Goal: Task Accomplishment & Management: Use online tool/utility

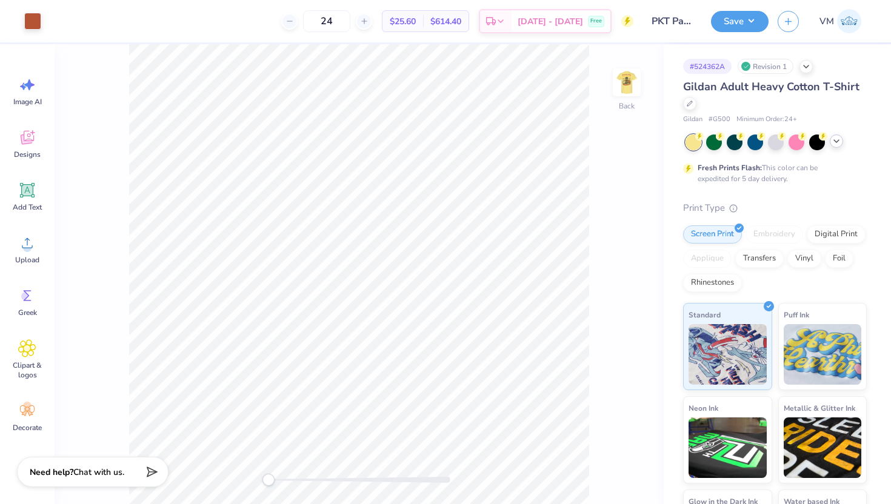
click at [837, 138] on icon at bounding box center [836, 141] width 10 height 10
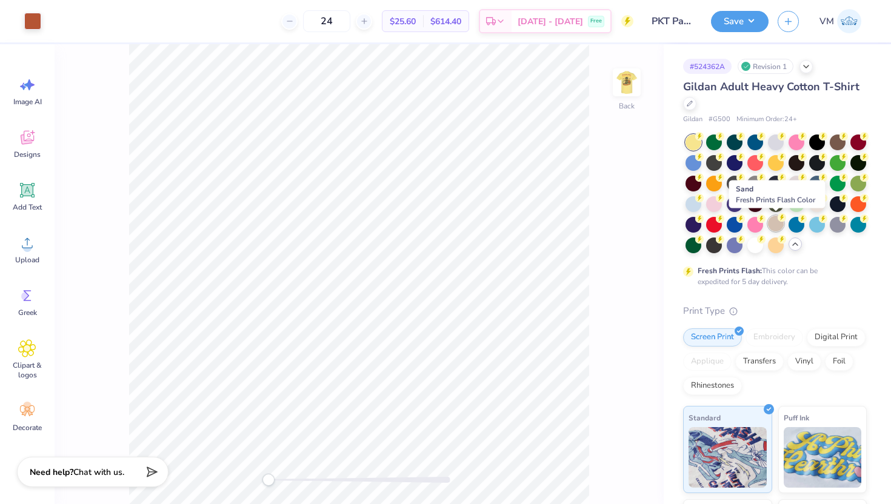
click at [778, 226] on div at bounding box center [776, 224] width 16 height 16
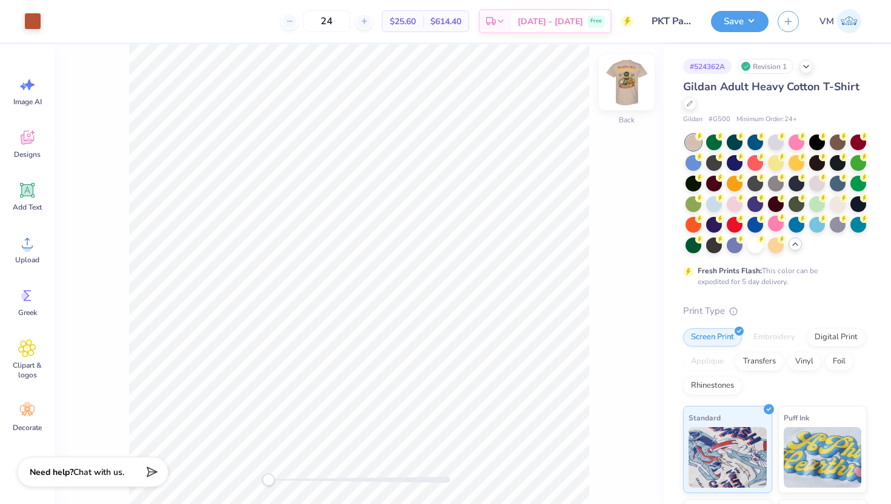
click at [622, 89] on img at bounding box center [626, 82] width 48 height 48
click at [836, 144] on div at bounding box center [838, 141] width 16 height 16
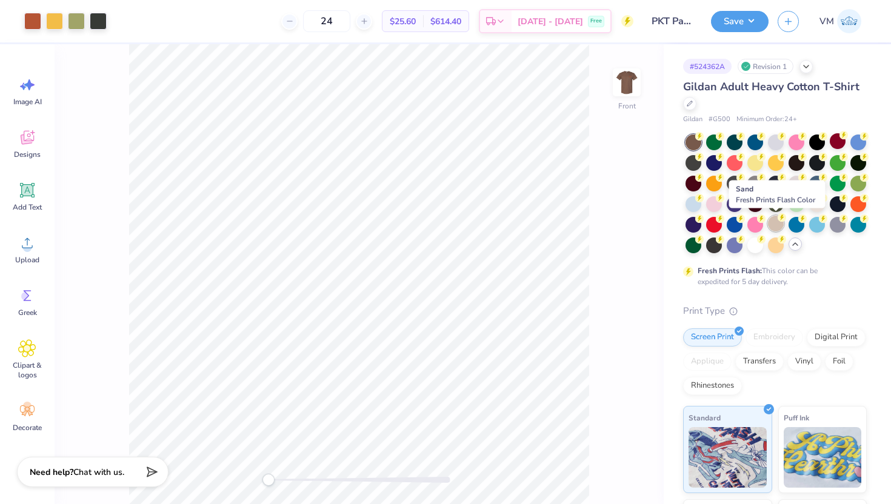
click at [779, 219] on circle at bounding box center [781, 217] width 8 height 8
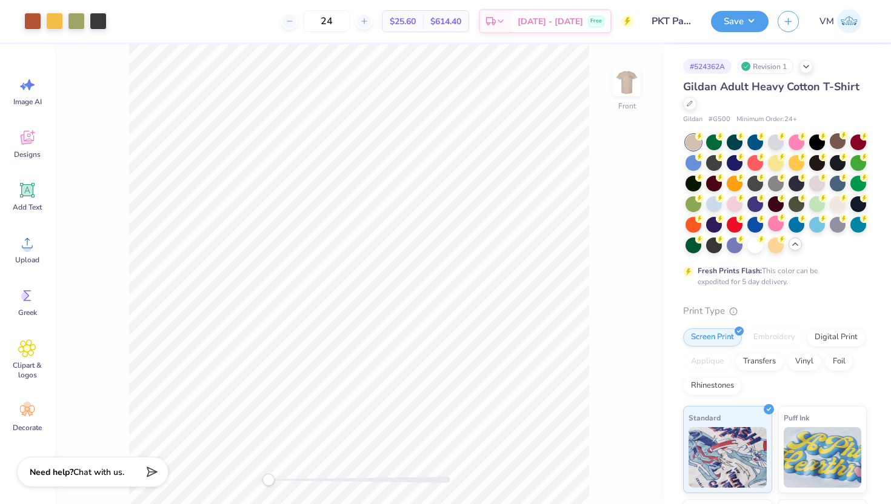
click at [256, 473] on div "Front" at bounding box center [359, 274] width 609 height 460
click at [620, 86] on img at bounding box center [626, 82] width 48 height 48
click at [779, 156] on circle at bounding box center [781, 155] width 8 height 8
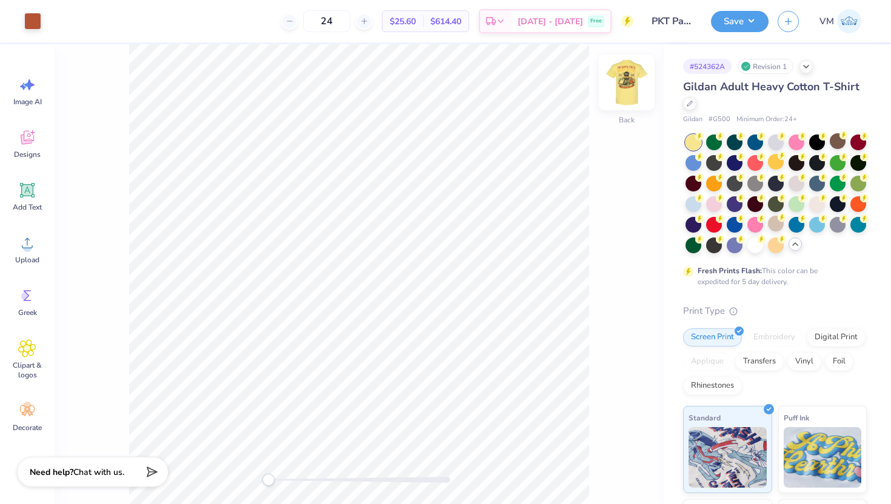
click at [630, 89] on img at bounding box center [626, 82] width 48 height 48
click at [59, 19] on div at bounding box center [54, 20] width 17 height 17
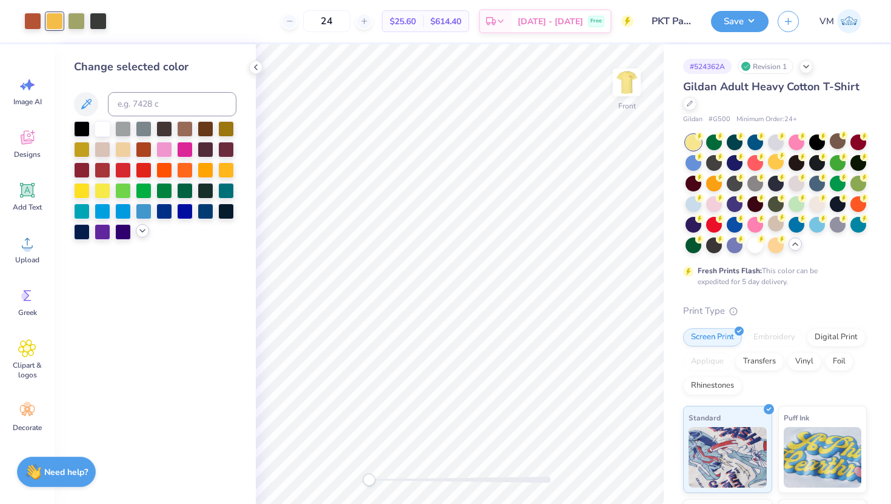
click at [142, 230] on icon at bounding box center [143, 231] width 10 height 10
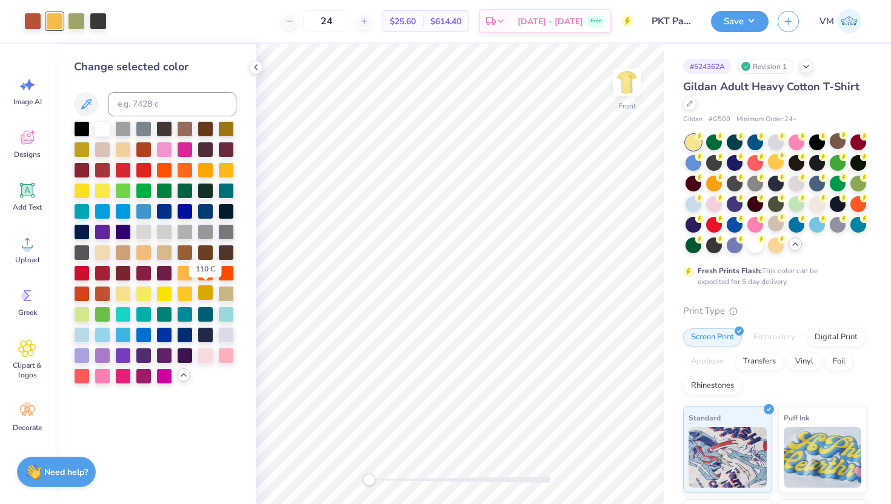
click at [206, 293] on div at bounding box center [206, 293] width 16 height 16
click at [187, 294] on div at bounding box center [185, 293] width 16 height 16
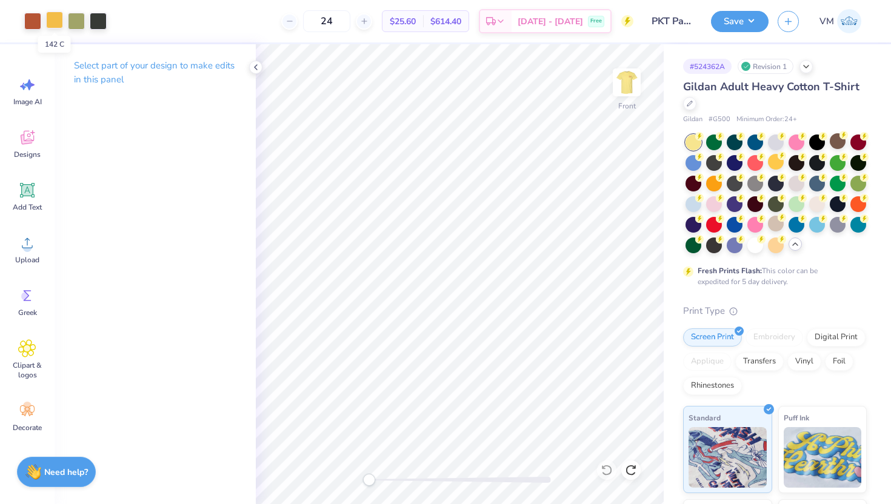
click at [52, 25] on div at bounding box center [54, 20] width 17 height 17
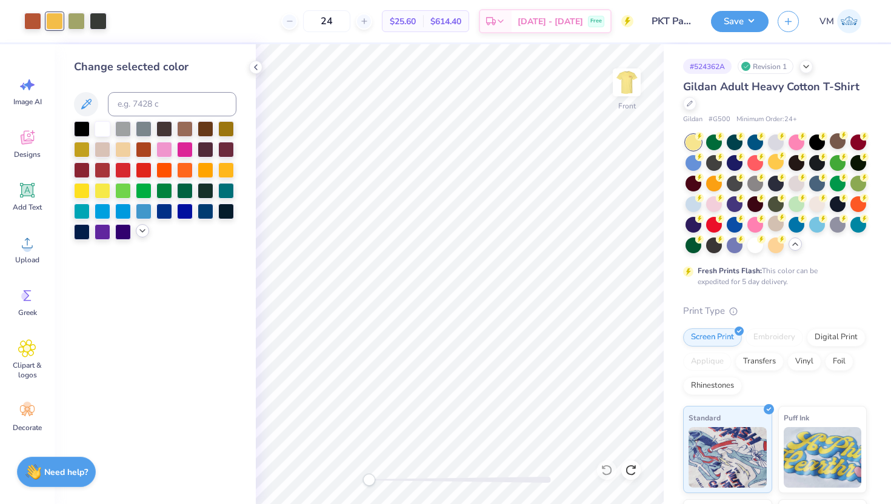
click at [142, 233] on icon at bounding box center [143, 231] width 10 height 10
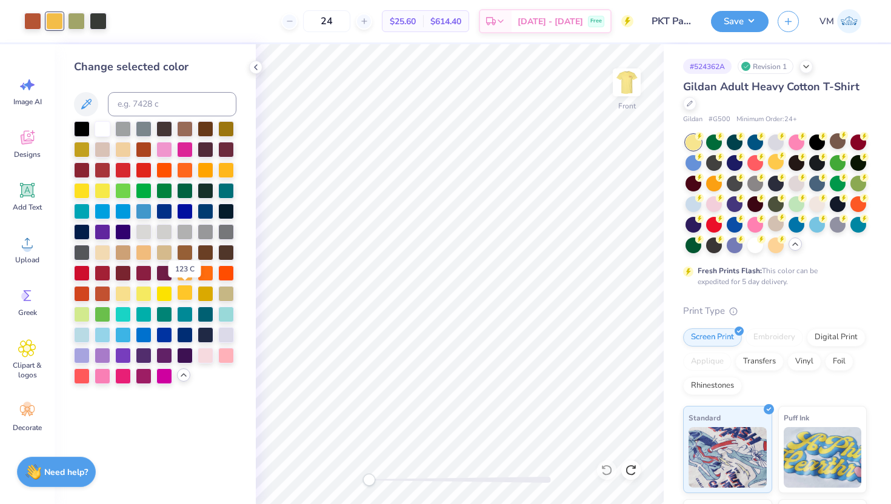
click at [185, 295] on div at bounding box center [185, 293] width 16 height 16
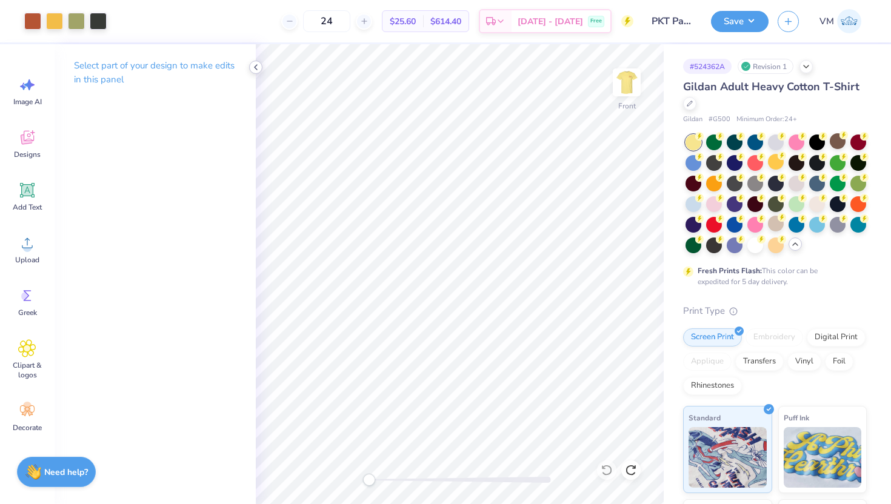
click at [258, 67] on icon at bounding box center [256, 67] width 10 height 10
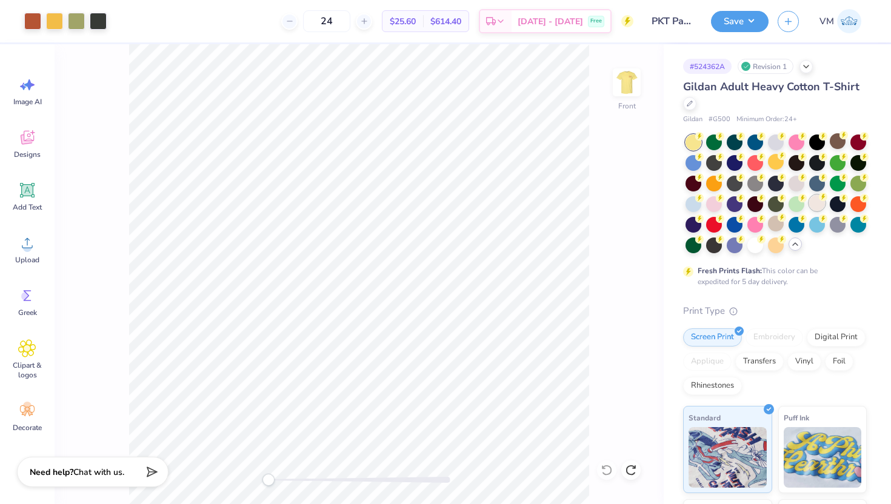
click at [820, 207] on div at bounding box center [817, 203] width 16 height 16
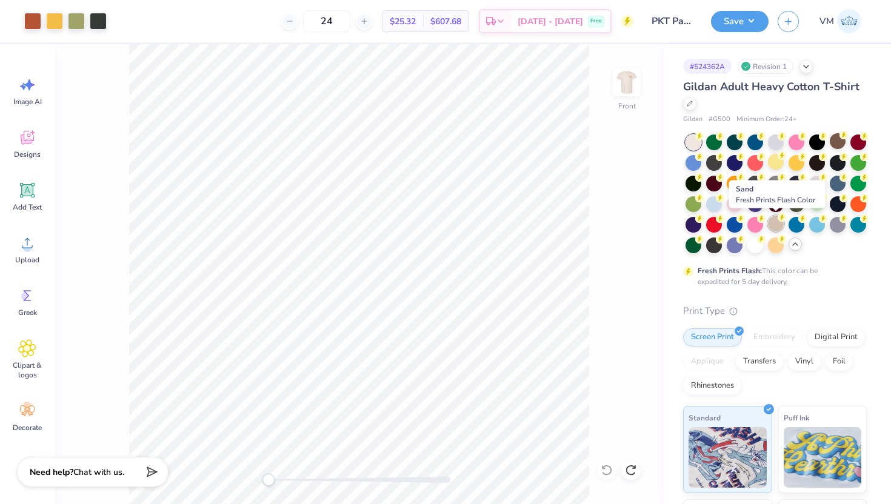
click at [774, 223] on div at bounding box center [776, 224] width 16 height 16
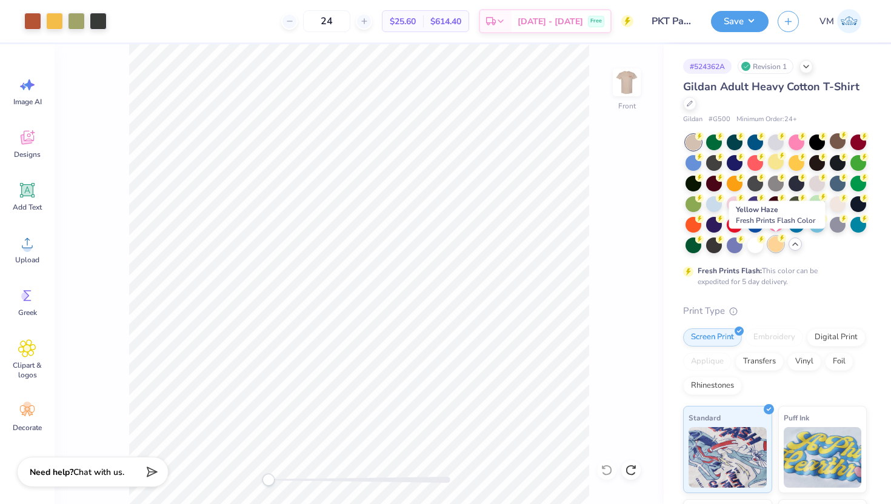
click at [780, 244] on div at bounding box center [776, 244] width 16 height 16
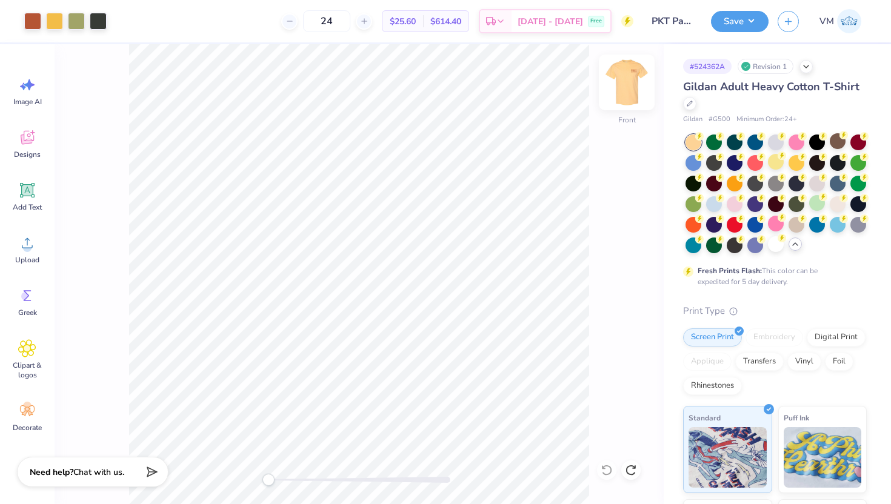
click at [634, 89] on img at bounding box center [626, 82] width 48 height 48
click at [634, 89] on img at bounding box center [626, 82] width 24 height 24
click at [820, 183] on div at bounding box center [817, 183] width 16 height 16
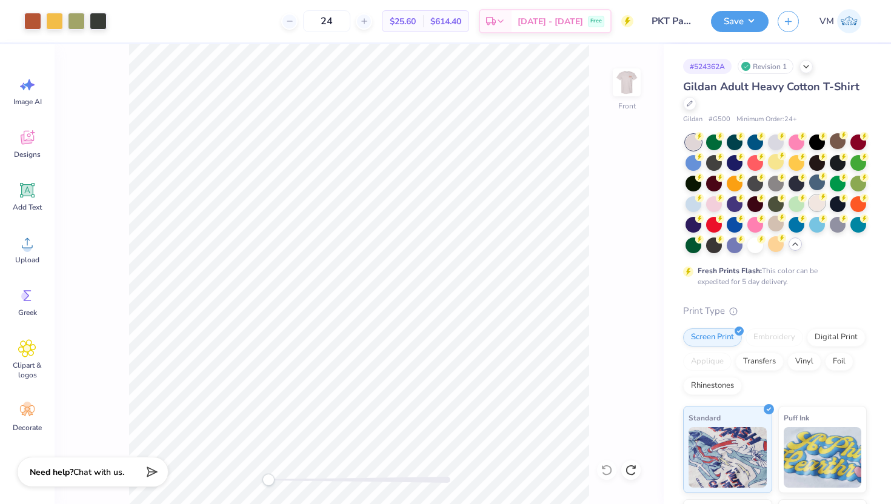
click at [820, 205] on div at bounding box center [817, 203] width 16 height 16
click at [835, 144] on div at bounding box center [838, 141] width 16 height 16
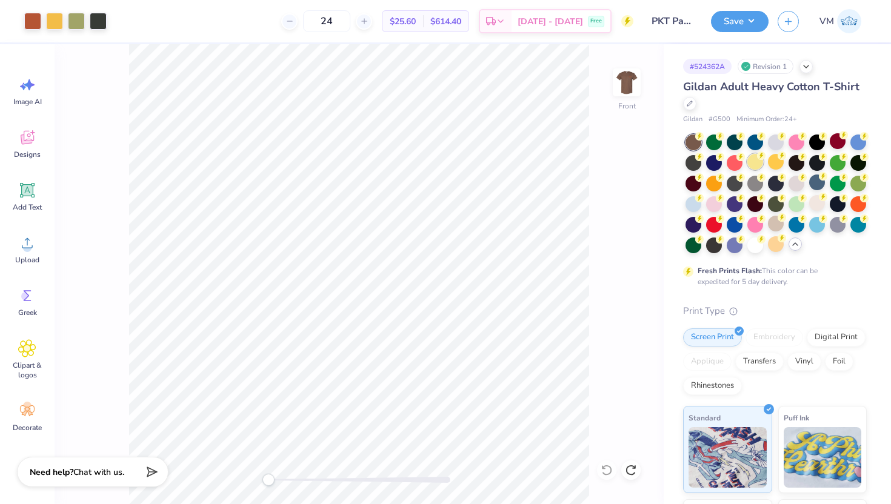
click at [756, 164] on div at bounding box center [755, 162] width 16 height 16
click at [694, 107] on div at bounding box center [689, 102] width 13 height 13
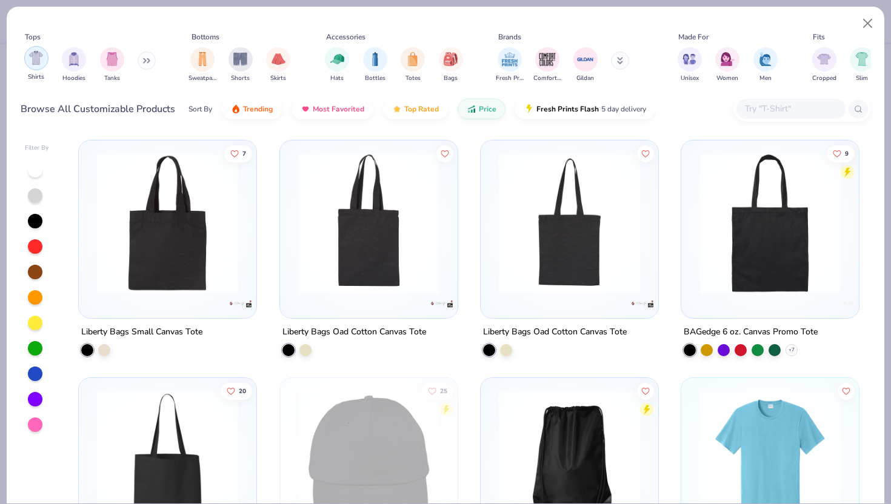
click at [36, 56] on img "filter for Shirts" at bounding box center [36, 58] width 14 height 14
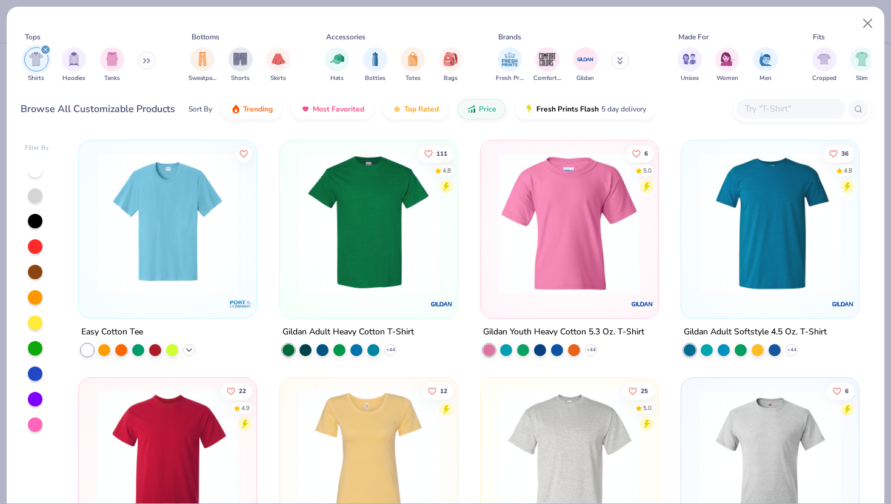
click at [193, 351] on icon at bounding box center [189, 350] width 10 height 10
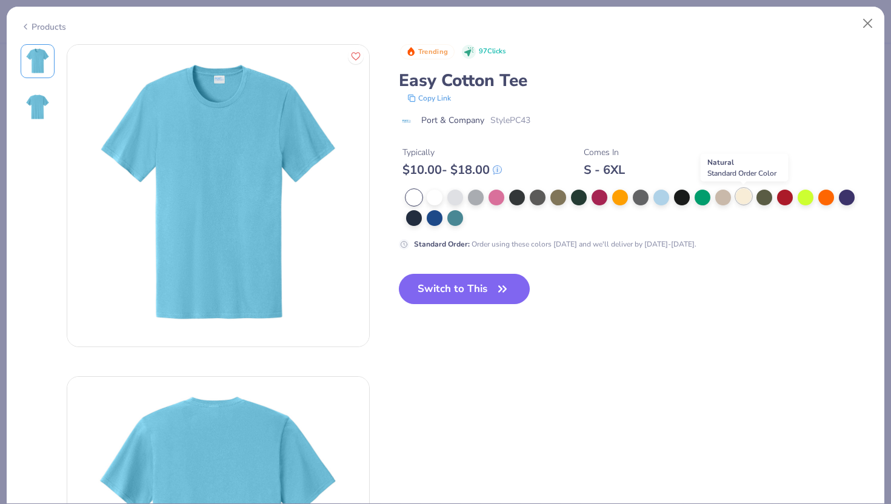
click at [747, 193] on div at bounding box center [744, 196] width 16 height 16
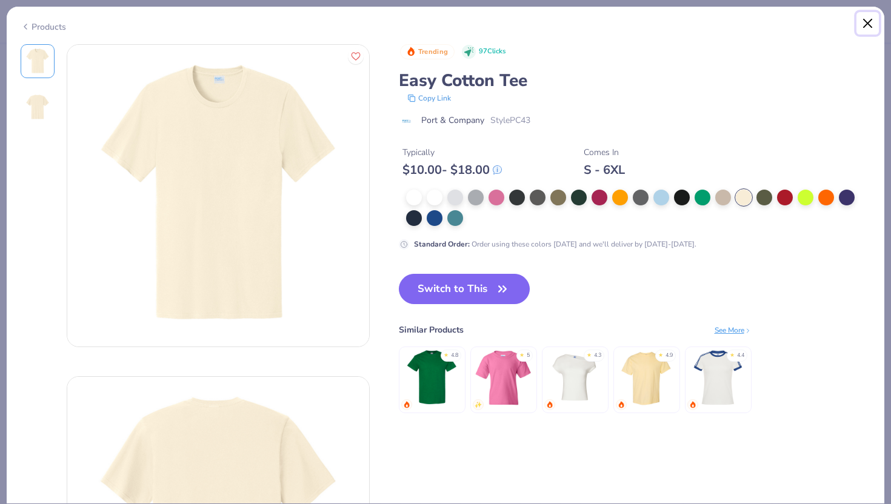
click at [871, 15] on button "Close" at bounding box center [867, 23] width 23 height 23
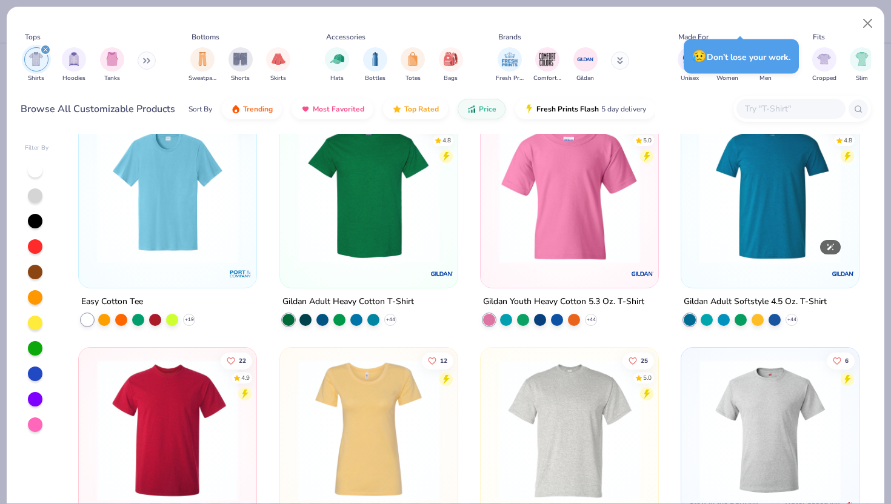
scroll to position [32, 0]
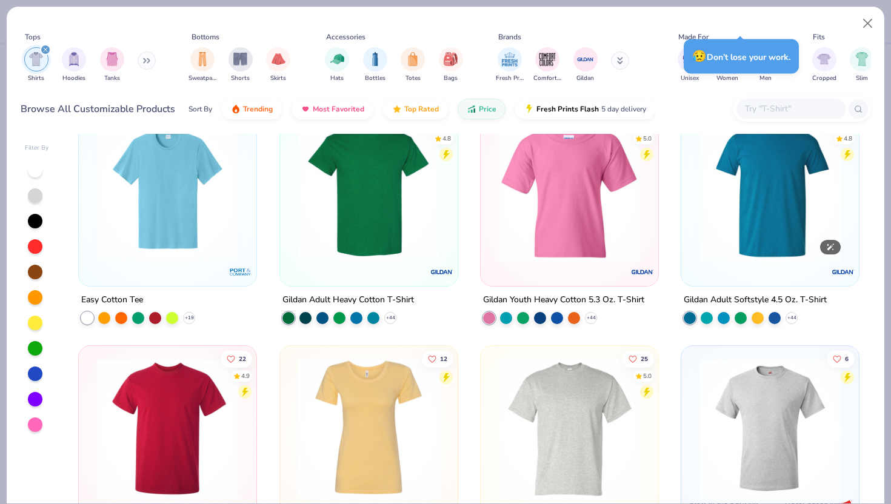
click at [768, 225] on img at bounding box center [769, 191] width 153 height 141
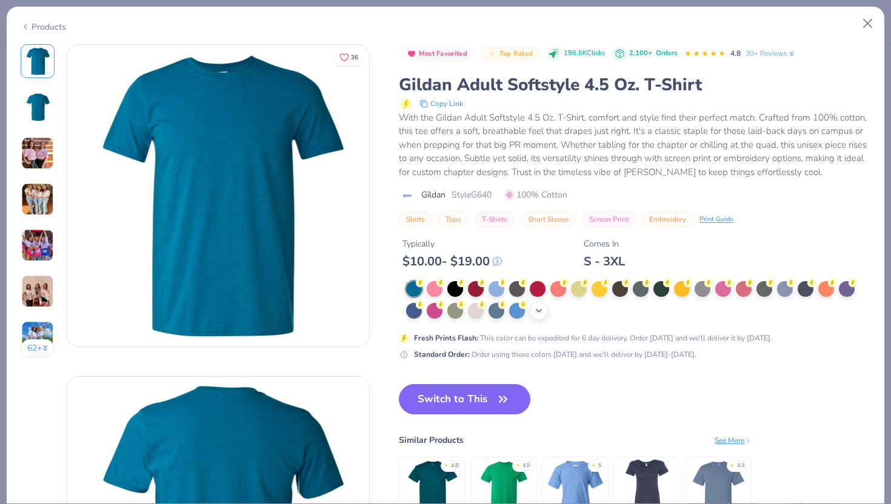
click at [544, 313] on icon at bounding box center [539, 311] width 10 height 10
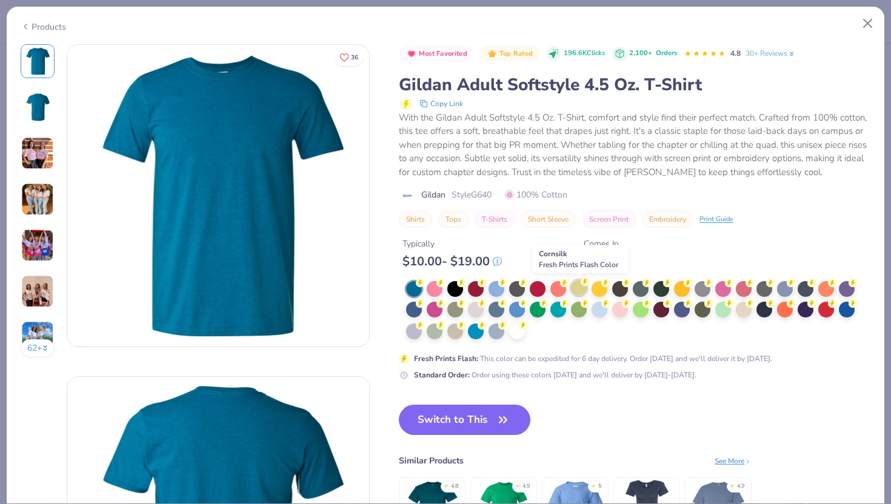
click at [578, 287] on div at bounding box center [579, 288] width 16 height 16
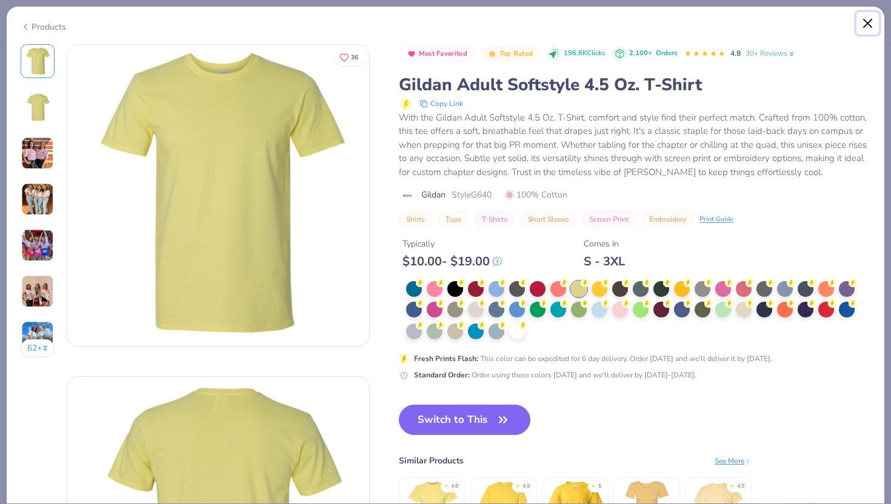
click at [863, 25] on button "Close" at bounding box center [867, 23] width 23 height 23
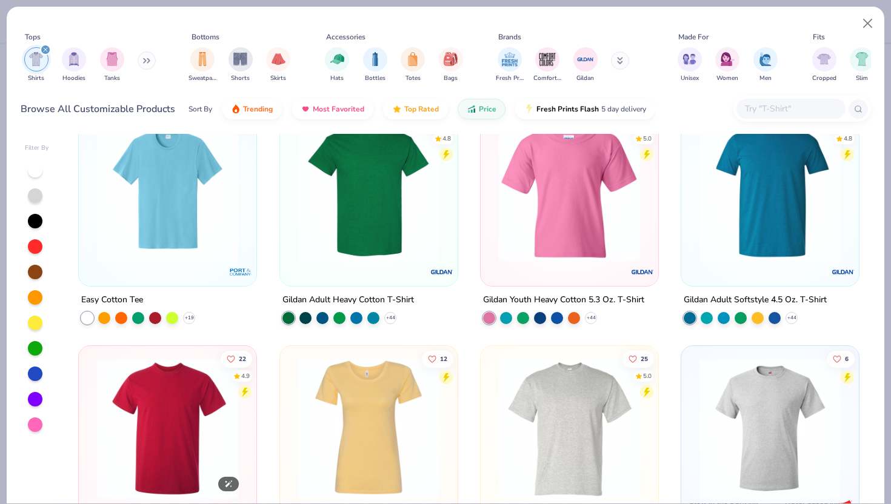
click at [178, 401] on img at bounding box center [167, 428] width 153 height 141
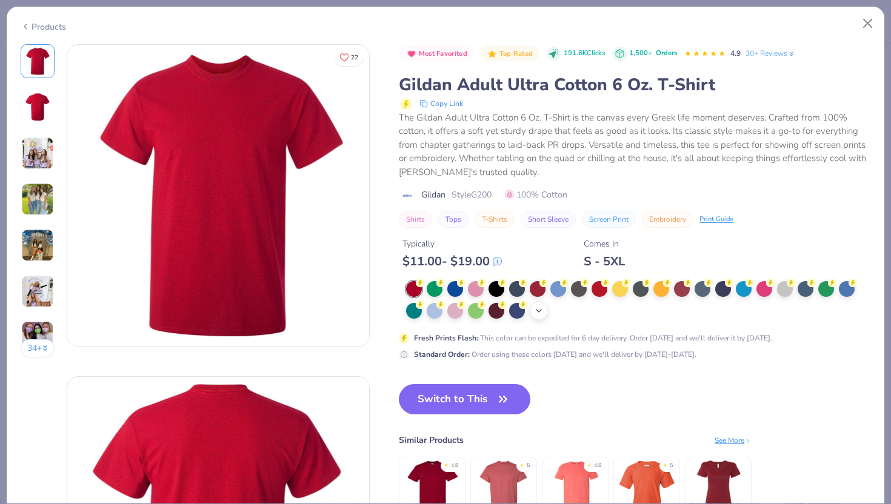
click at [544, 310] on div "+ 22" at bounding box center [539, 311] width 18 height 18
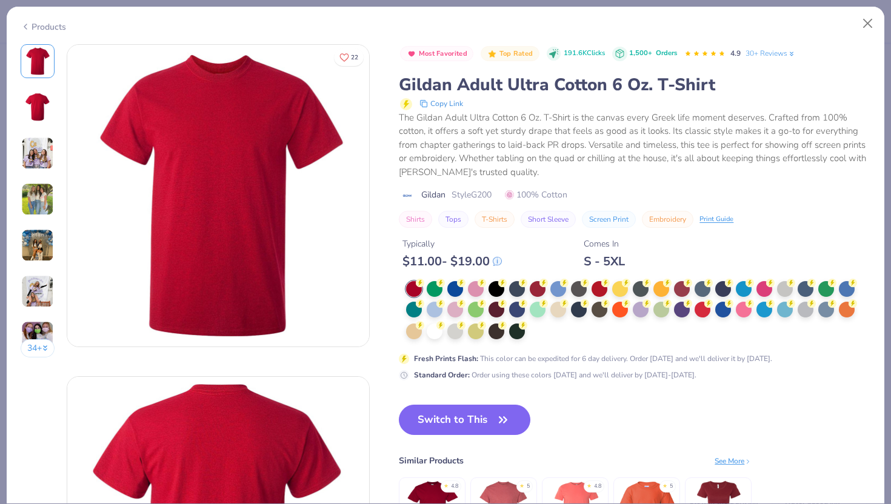
click at [26, 21] on icon at bounding box center [26, 26] width 10 height 15
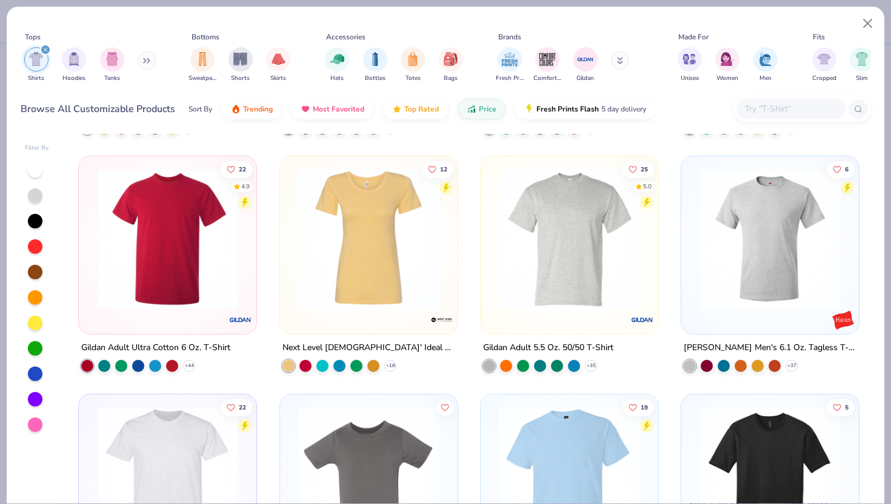
scroll to position [224, 0]
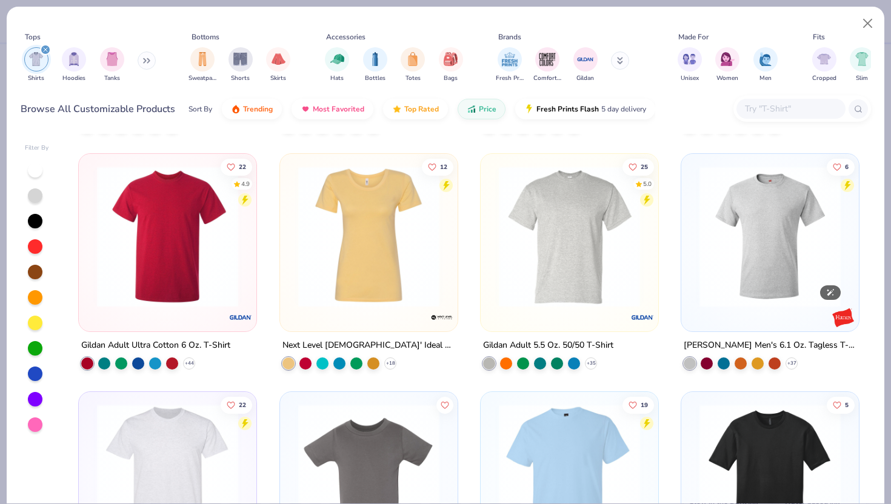
click at [769, 259] on img at bounding box center [769, 236] width 153 height 141
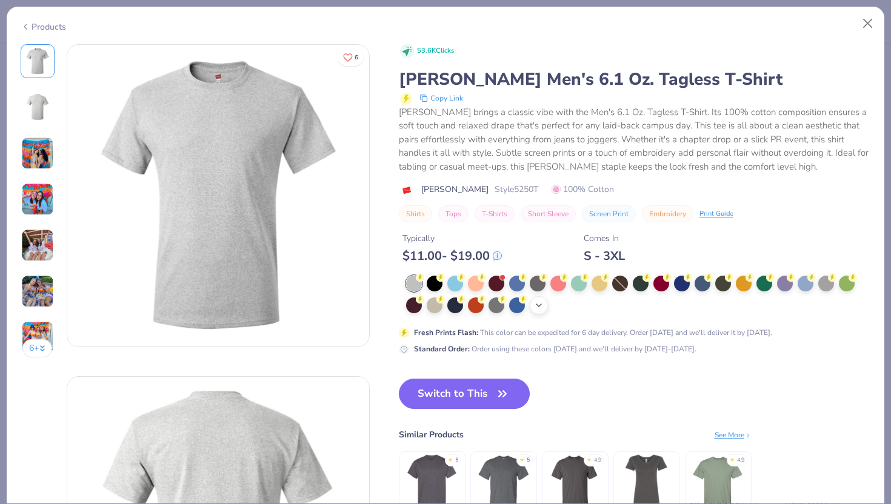
click at [533, 307] on div "+ 15" at bounding box center [539, 305] width 18 height 18
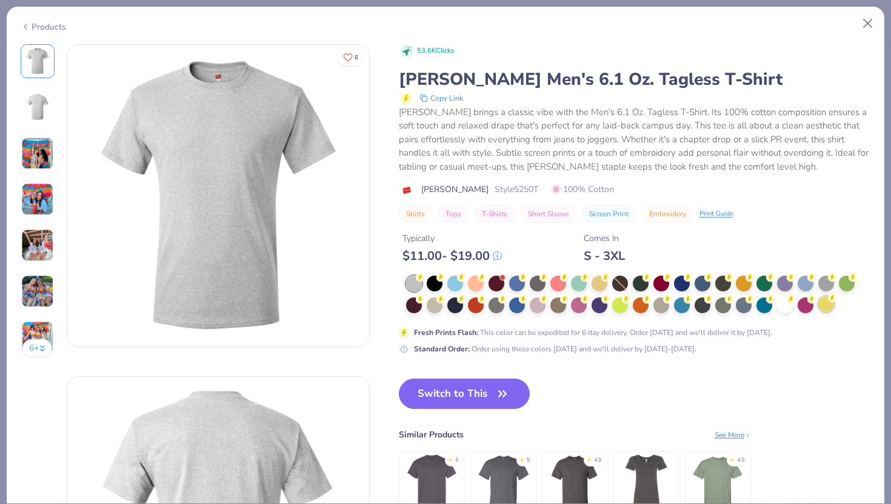
click at [826, 307] on div at bounding box center [826, 304] width 16 height 16
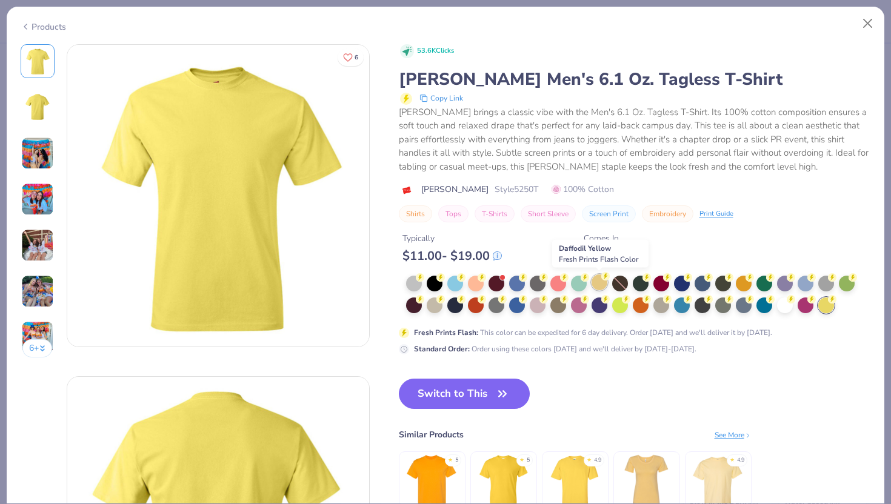
click at [600, 282] on div at bounding box center [599, 282] width 16 height 16
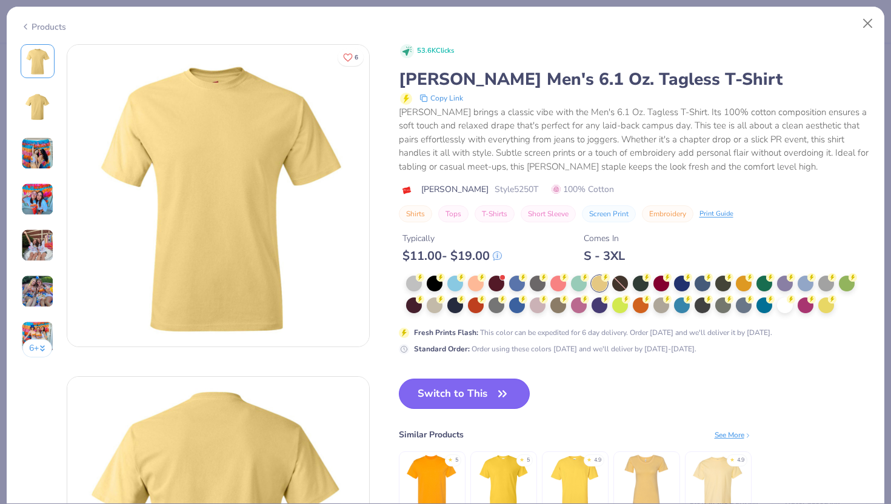
click at [436, 386] on button "Switch to This" at bounding box center [464, 394] width 131 height 30
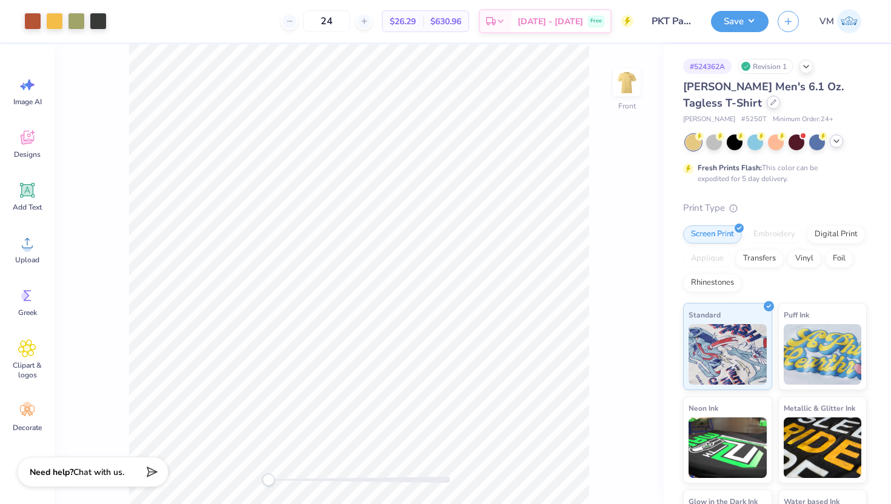
click at [766, 107] on div at bounding box center [772, 102] width 13 height 13
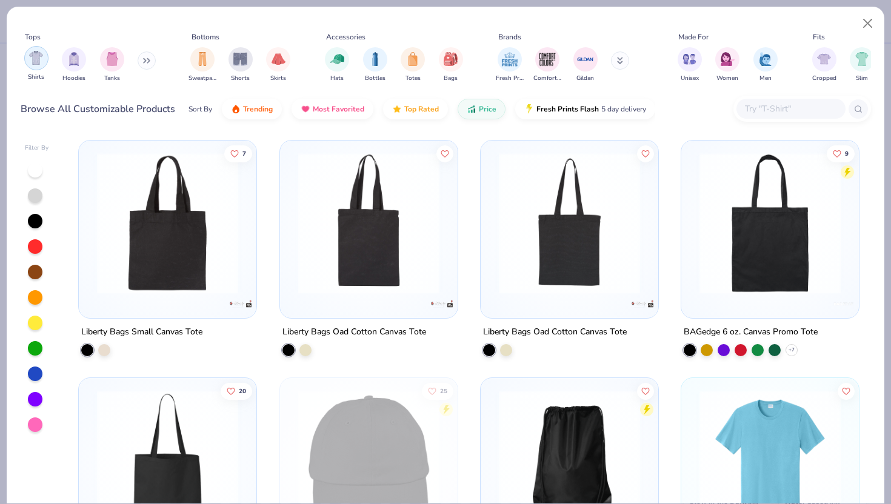
click at [27, 61] on div "filter for Shirts" at bounding box center [36, 58] width 24 height 24
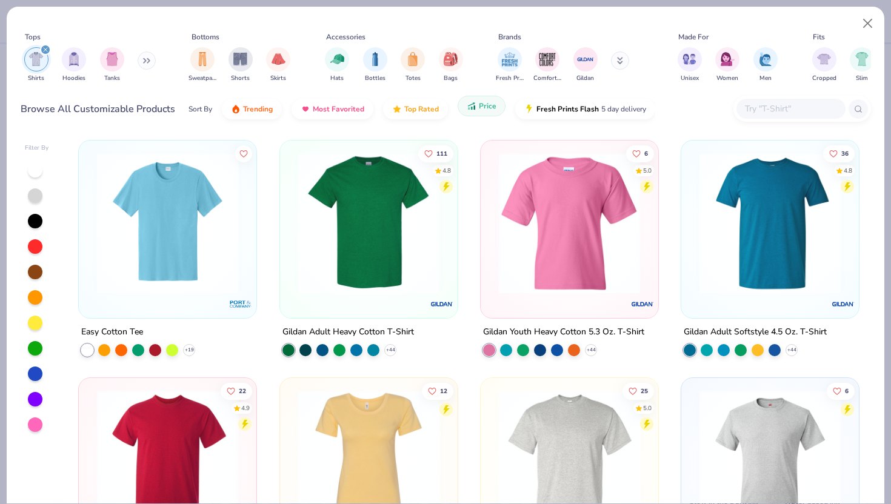
click at [489, 110] on span "Price" at bounding box center [488, 106] width 18 height 10
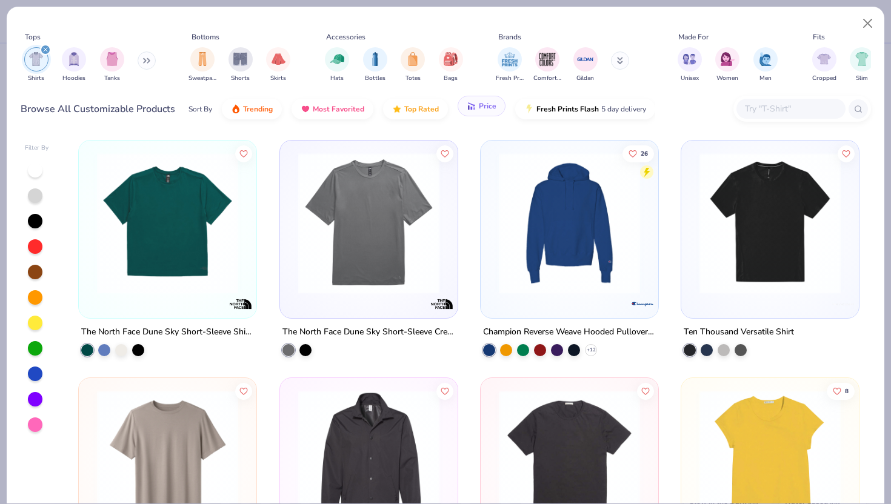
click at [489, 110] on span "Price" at bounding box center [488, 106] width 18 height 10
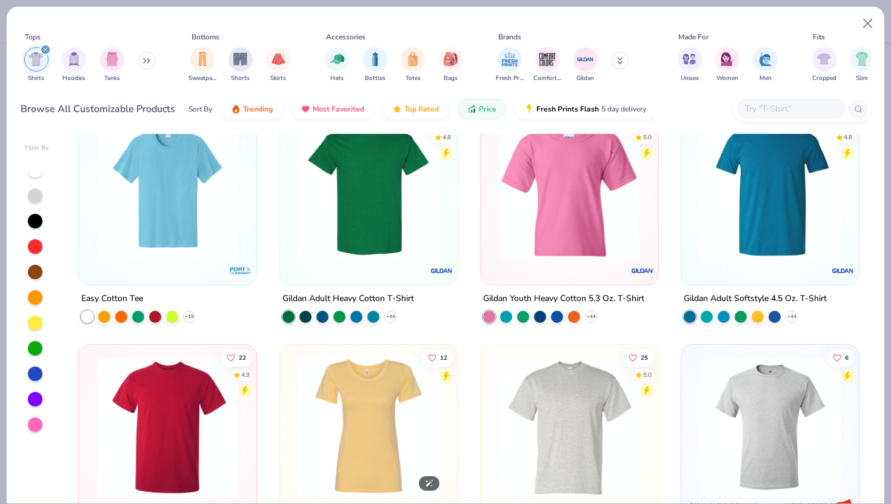
scroll to position [39, 0]
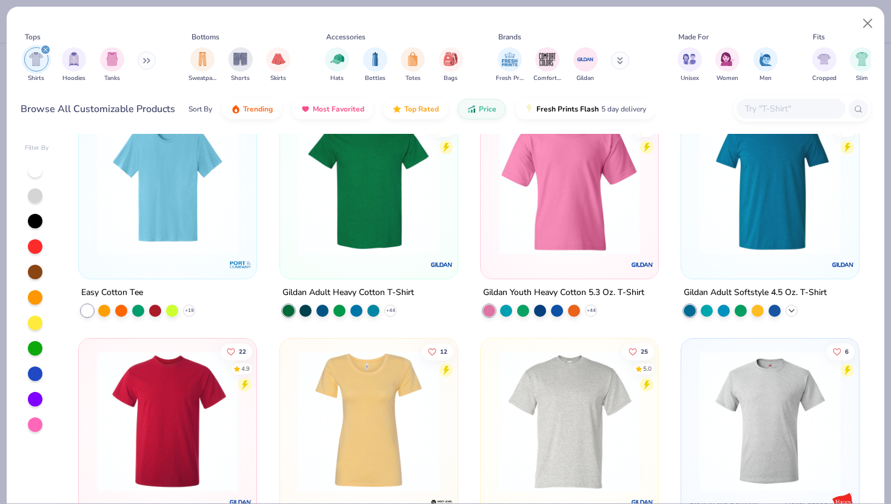
click at [791, 310] on polyline at bounding box center [791, 311] width 5 height 2
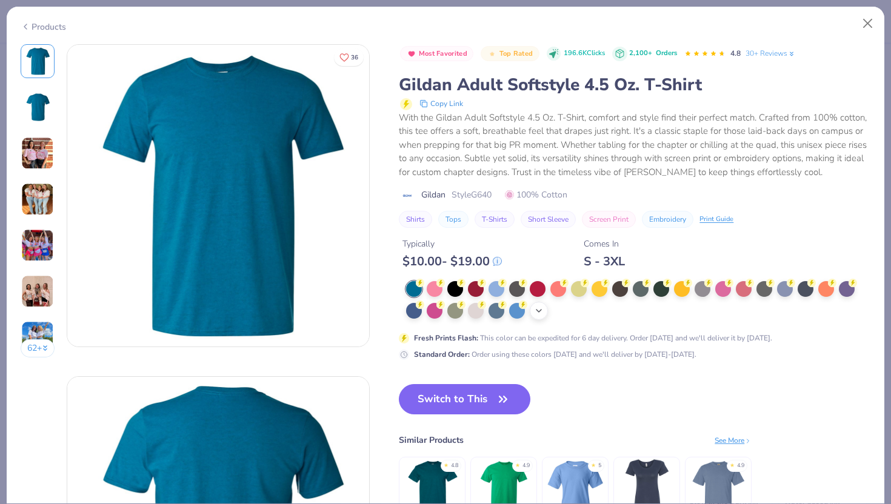
click at [531, 316] on div "+ 22" at bounding box center [539, 311] width 18 height 18
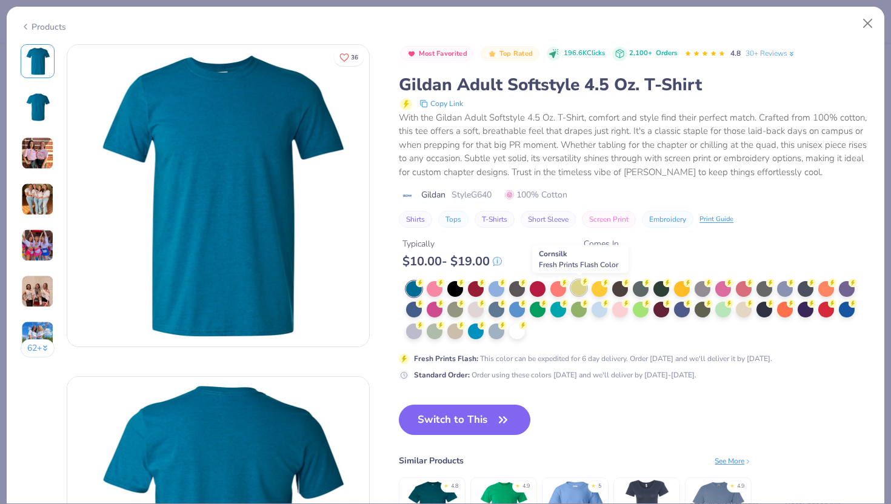
click at [575, 285] on div at bounding box center [579, 288] width 16 height 16
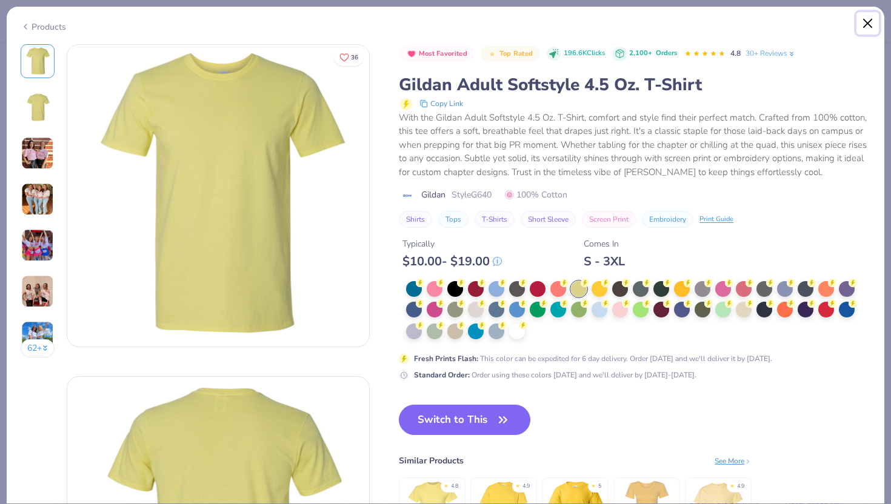
click at [870, 26] on button "Close" at bounding box center [867, 23] width 23 height 23
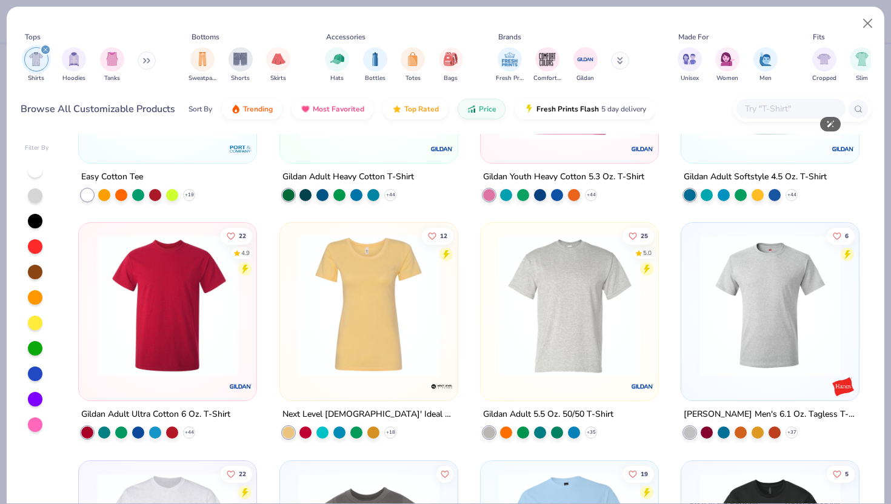
scroll to position [159, 0]
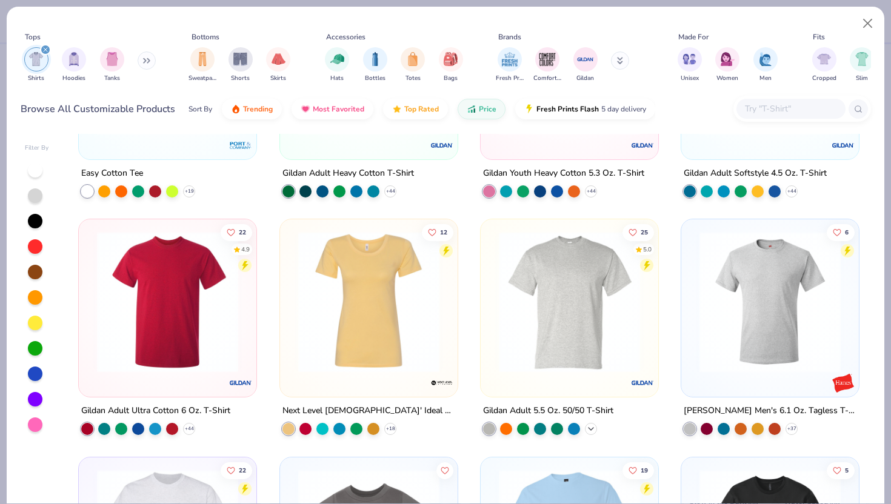
click at [595, 424] on div "+ 35" at bounding box center [591, 429] width 12 height 12
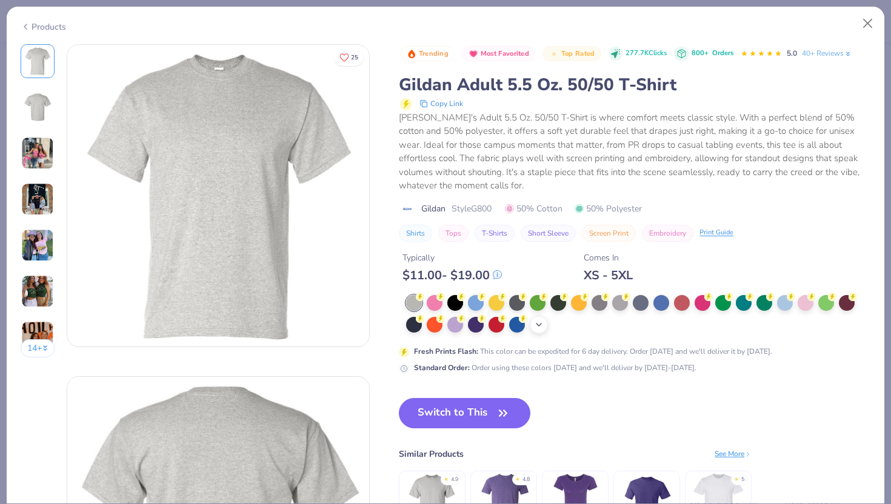
click at [538, 323] on icon at bounding box center [539, 325] width 10 height 10
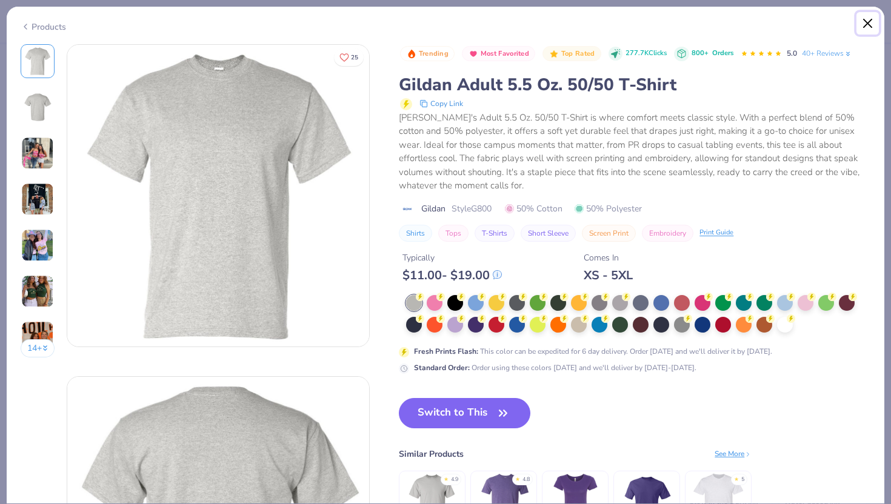
click at [863, 18] on button "Close" at bounding box center [867, 23] width 23 height 23
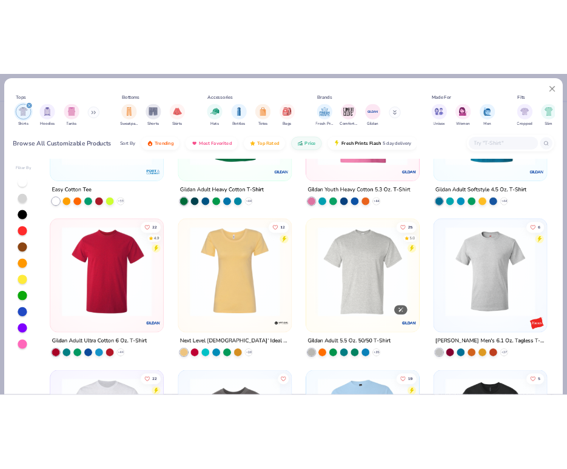
scroll to position [146, 0]
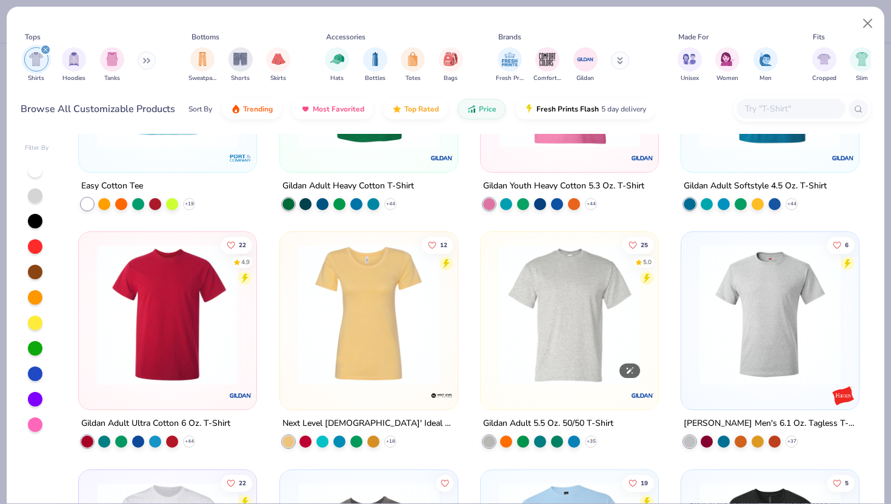
click at [562, 341] on img at bounding box center [569, 314] width 153 height 141
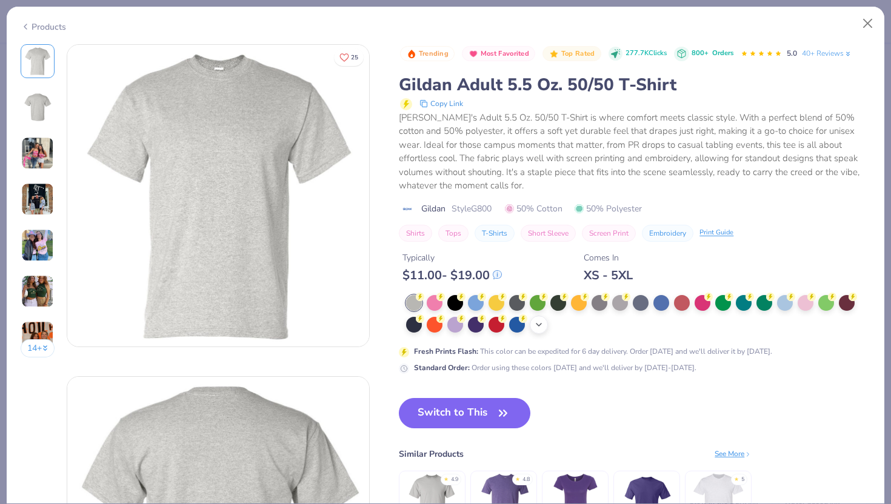
click at [534, 326] on icon at bounding box center [539, 325] width 10 height 10
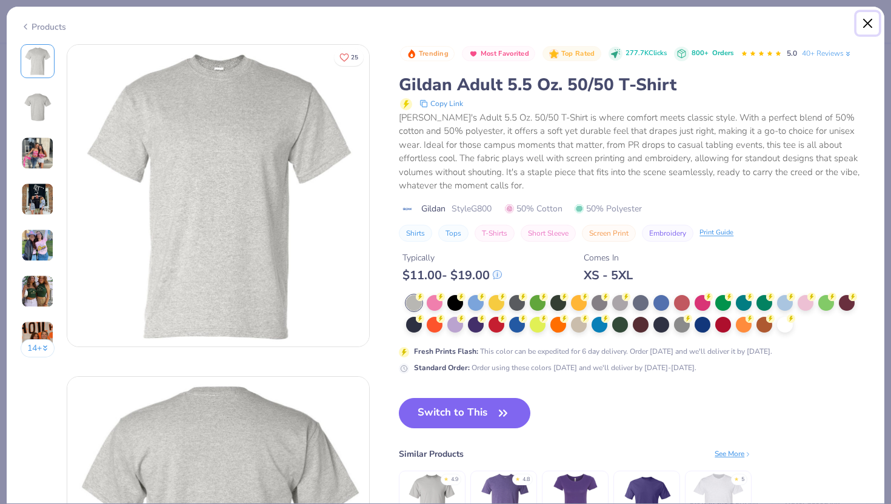
click at [868, 20] on button "Close" at bounding box center [867, 23] width 23 height 23
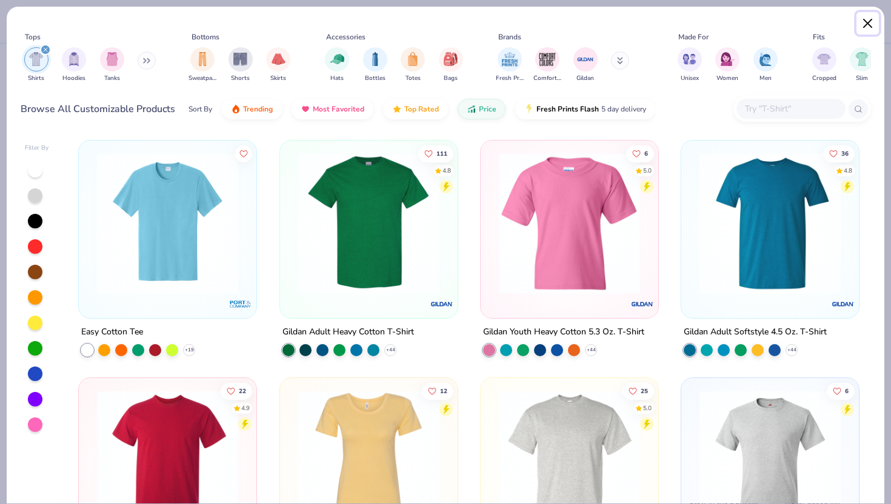
click at [872, 24] on button "Close" at bounding box center [867, 23] width 23 height 23
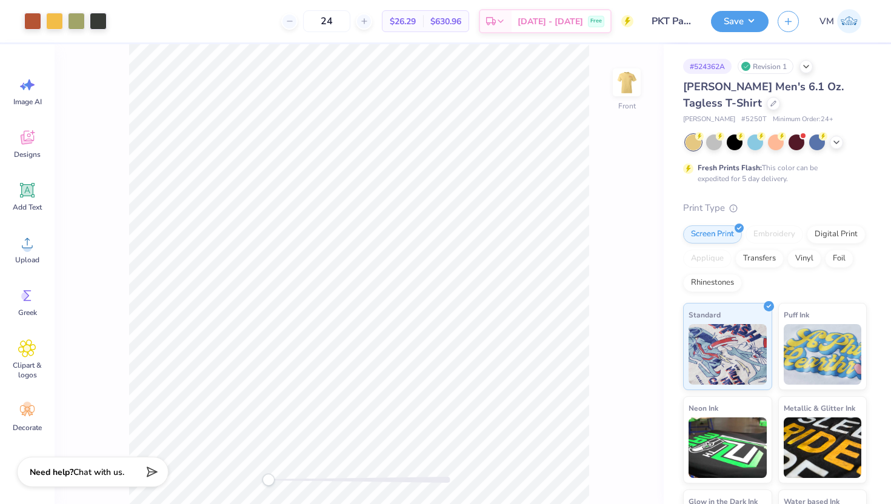
click at [718, 110] on div "Hanes Men's 6.1 Oz. Tagless T-Shirt" at bounding box center [775, 95] width 184 height 33
click at [766, 107] on div at bounding box center [772, 102] width 13 height 13
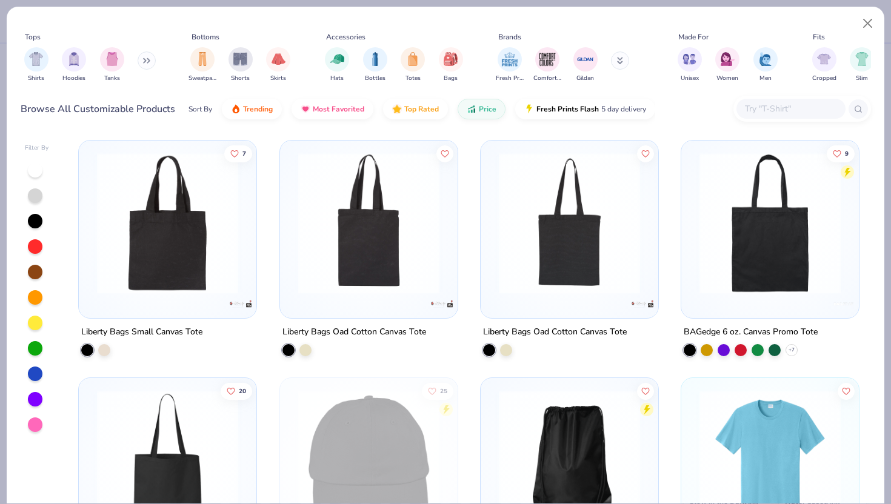
click at [788, 111] on input "text" at bounding box center [789, 109] width 93 height 14
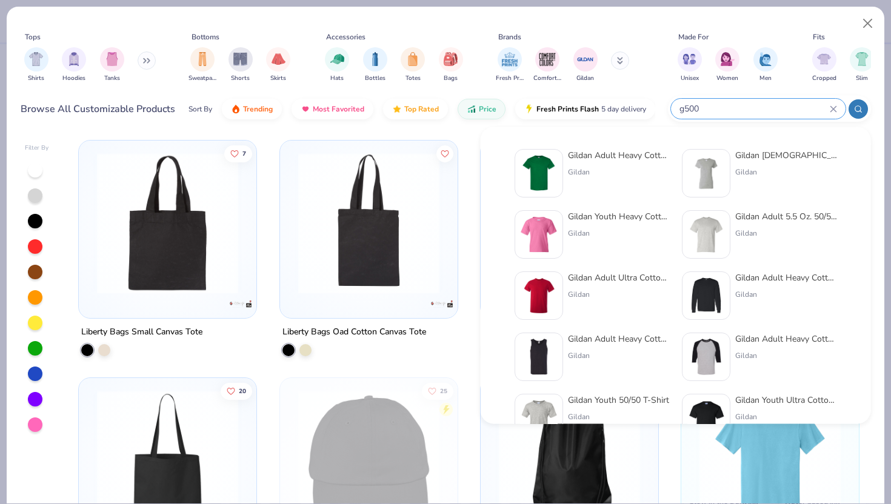
type input "g500"
click at [546, 170] on img at bounding box center [539, 174] width 38 height 38
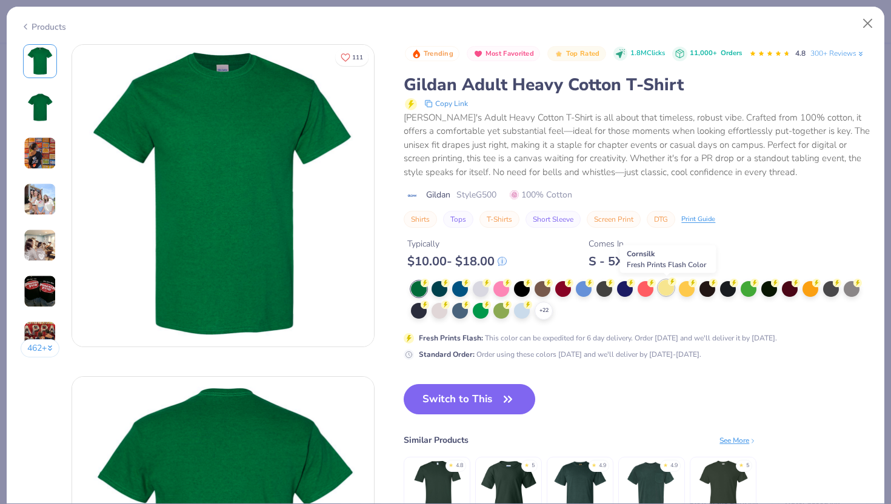
click at [660, 287] on div at bounding box center [666, 288] width 16 height 16
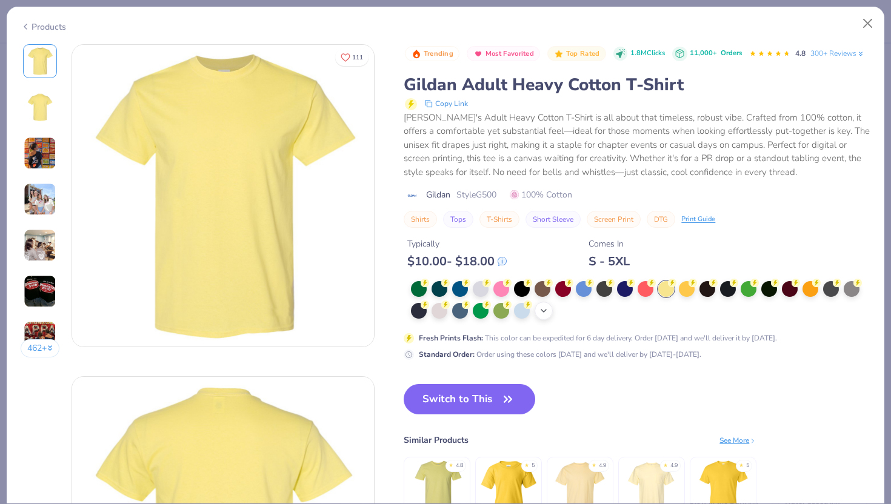
click at [544, 313] on icon at bounding box center [544, 311] width 10 height 10
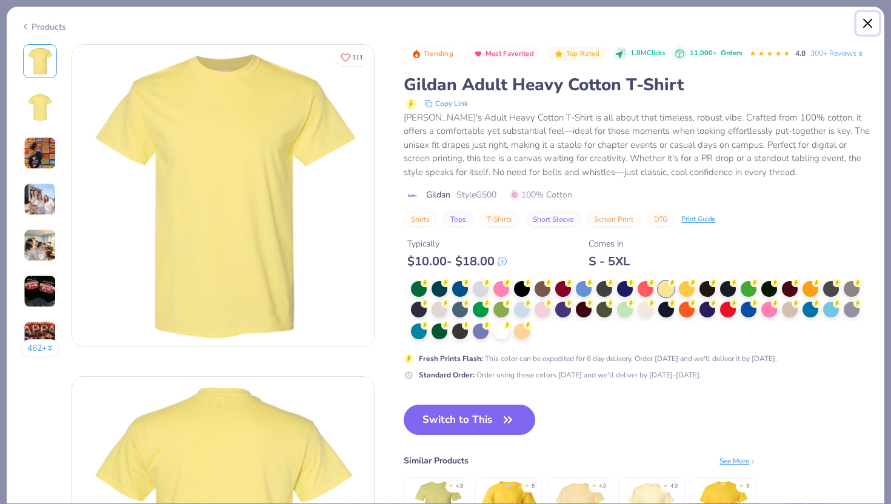
click at [870, 24] on button "Close" at bounding box center [867, 23] width 23 height 23
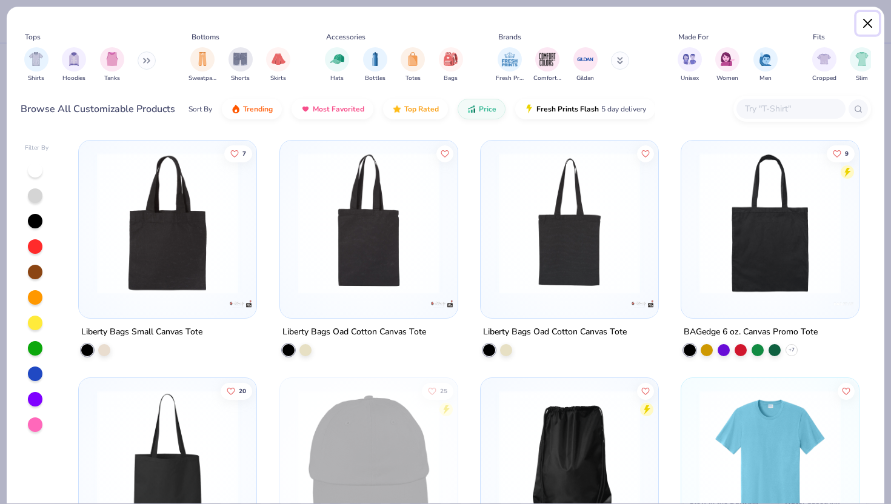
click at [870, 24] on button "Close" at bounding box center [867, 23] width 23 height 23
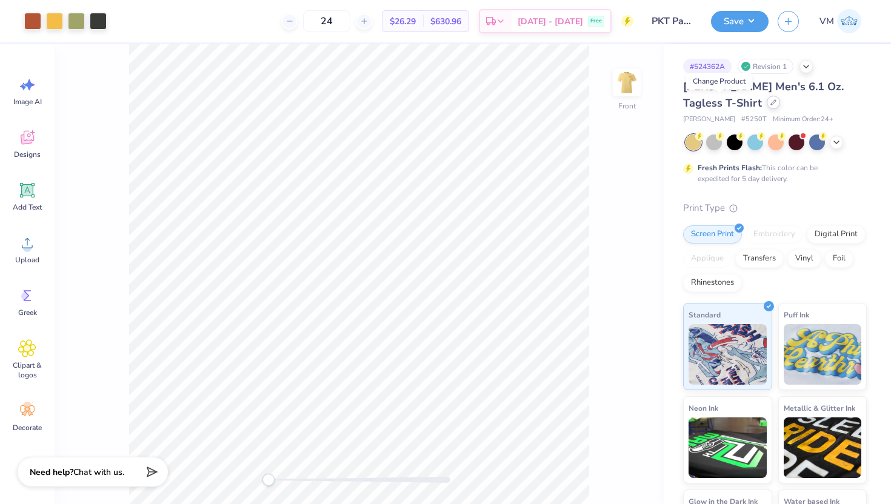
click at [766, 106] on div at bounding box center [772, 102] width 13 height 13
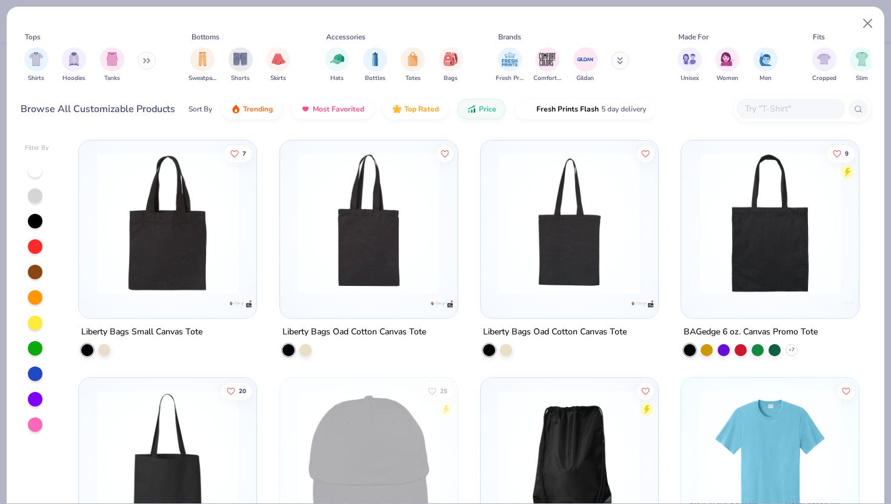
click at [787, 109] on input "text" at bounding box center [789, 109] width 93 height 14
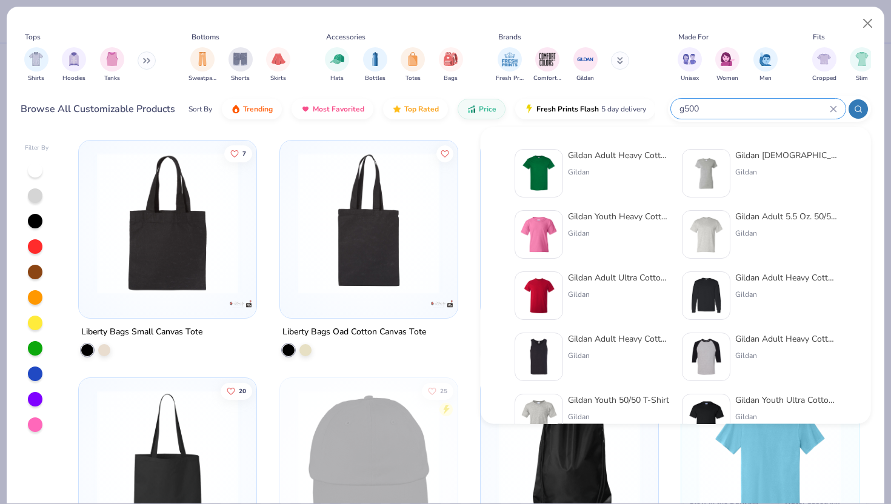
type input "g500"
click at [563, 176] on div "Gildan Adult Heavy Cotton T-Shirt Gildan" at bounding box center [591, 173] width 155 height 48
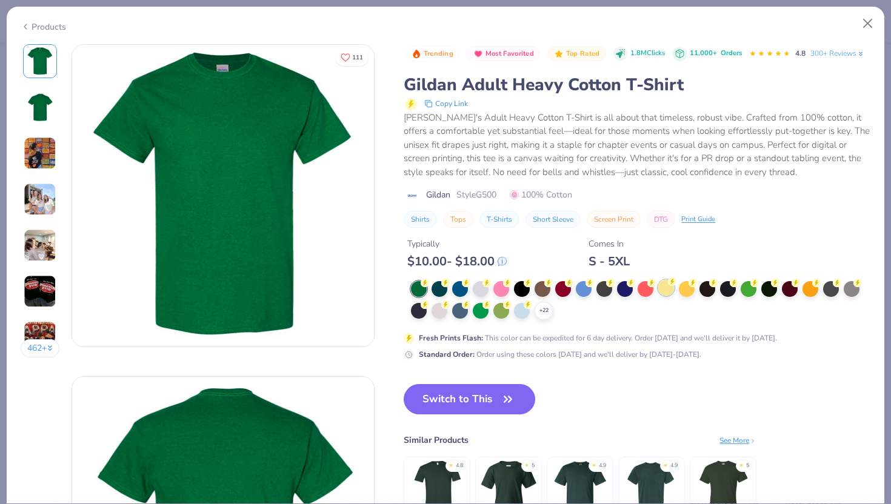
click at [672, 291] on div at bounding box center [666, 288] width 16 height 16
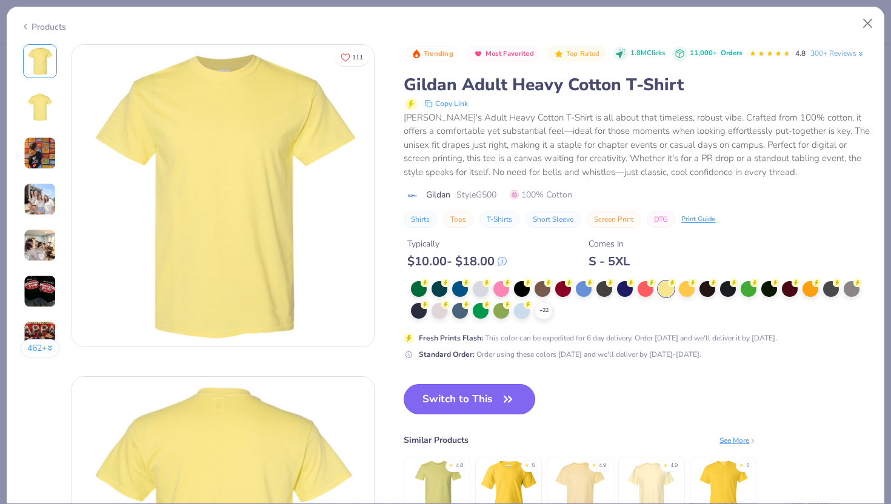
click at [453, 402] on button "Switch to This" at bounding box center [469, 399] width 131 height 30
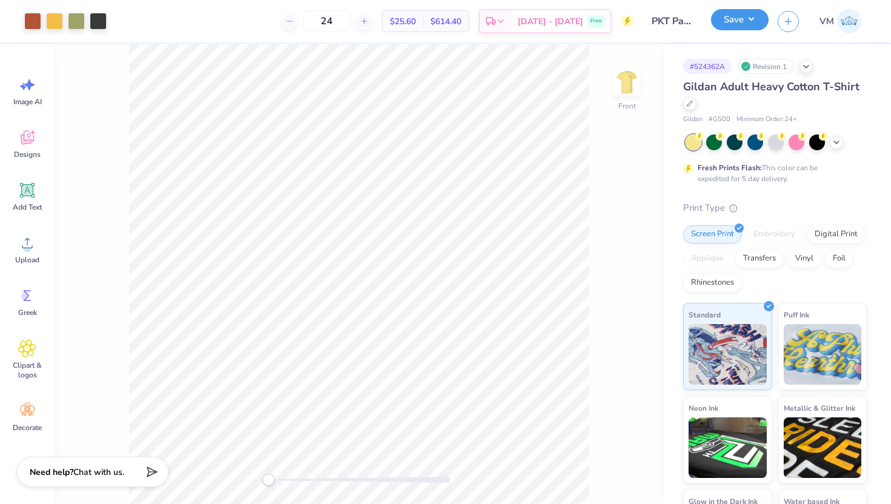
click at [739, 24] on button "Save" at bounding box center [740, 19] width 58 height 21
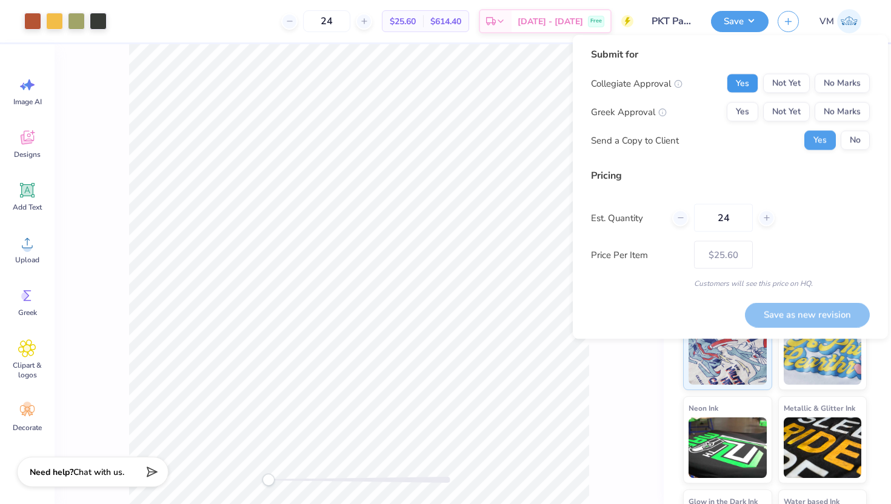
click at [736, 82] on button "Yes" at bounding box center [743, 83] width 32 height 19
click at [738, 116] on button "Yes" at bounding box center [743, 111] width 32 height 19
click at [739, 216] on input "24" at bounding box center [723, 218] width 59 height 28
click at [757, 250] on div "Price Per Item $25.60" at bounding box center [730, 255] width 279 height 28
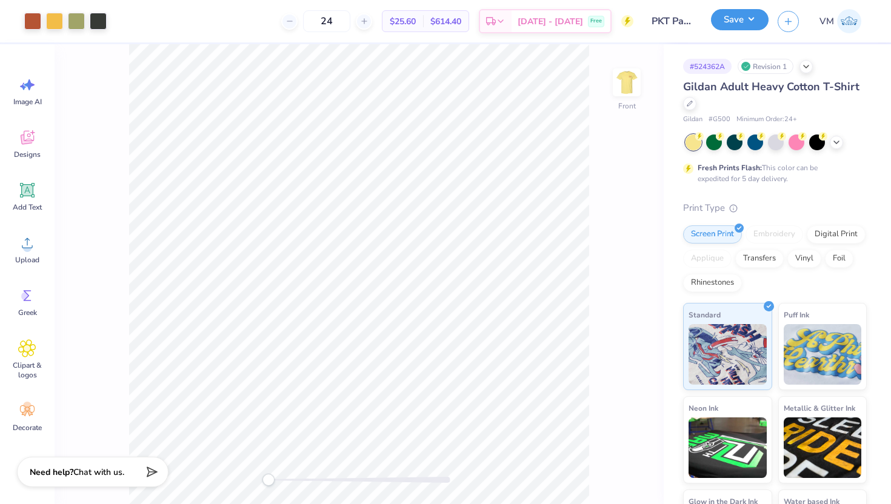
click at [730, 25] on button "Save" at bounding box center [740, 19] width 58 height 21
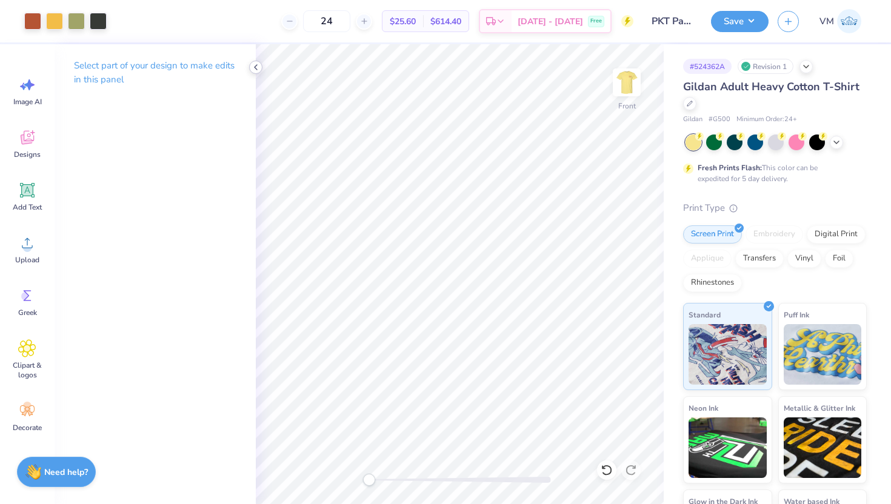
click at [257, 68] on icon at bounding box center [256, 67] width 10 height 10
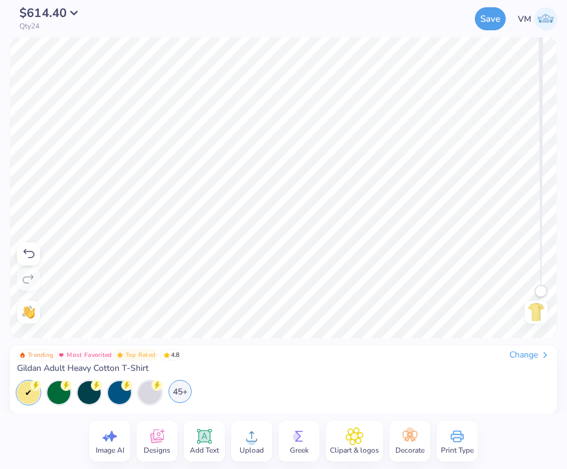
click at [182, 391] on div "45+" at bounding box center [179, 391] width 23 height 23
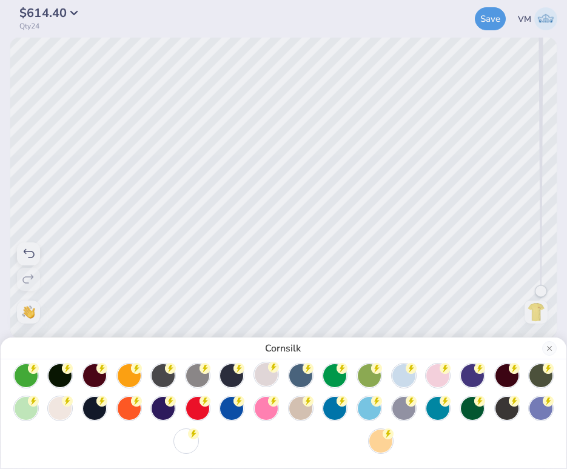
scroll to position [39, 0]
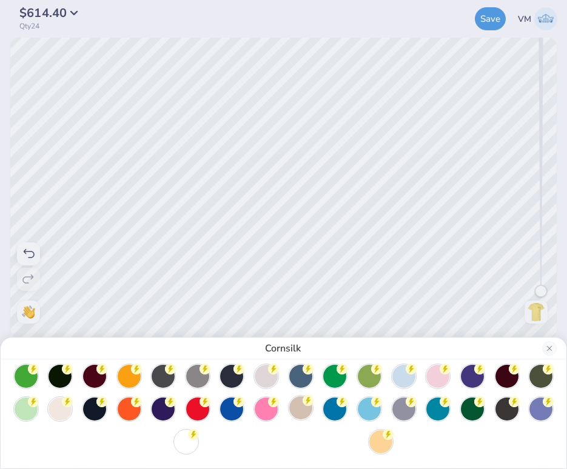
click at [305, 408] on div at bounding box center [300, 407] width 23 height 23
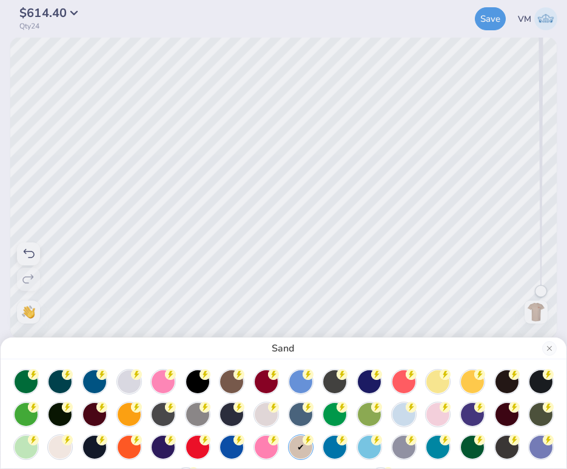
scroll to position [0, 0]
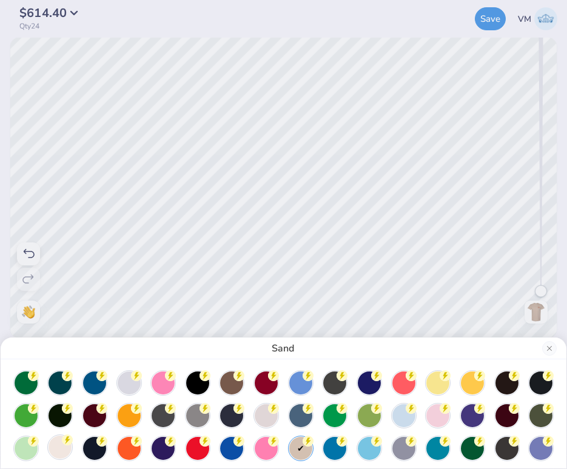
click at [62, 448] on div at bounding box center [59, 447] width 23 height 23
click at [301, 450] on div at bounding box center [300, 447] width 23 height 23
click at [487, 19] on div "Sand" at bounding box center [283, 234] width 567 height 469
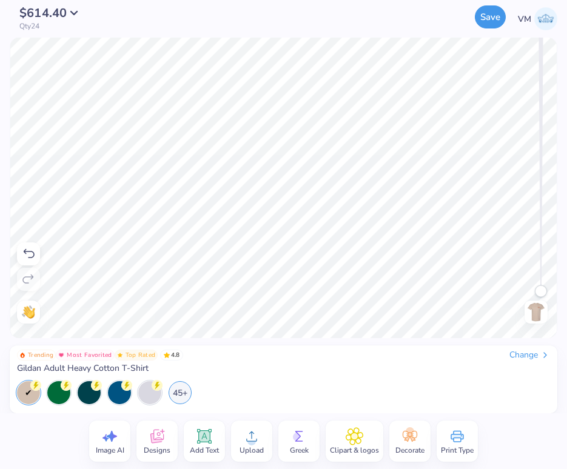
click at [493, 17] on button "Save" at bounding box center [489, 16] width 31 height 23
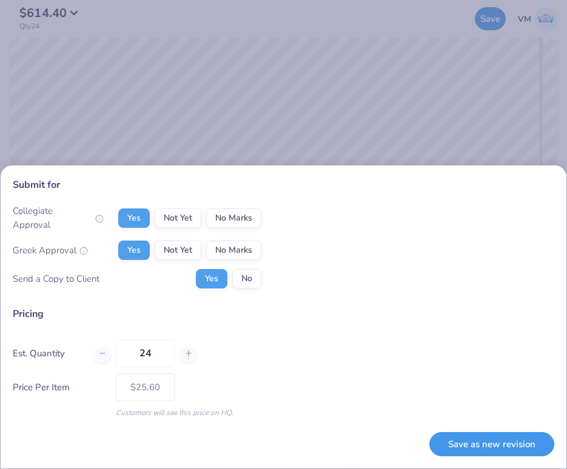
click at [476, 447] on button "Save as new revision" at bounding box center [491, 444] width 125 height 25
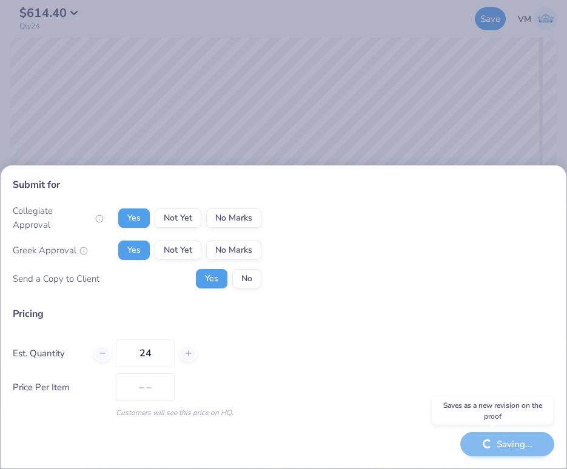
type input "$25.60"
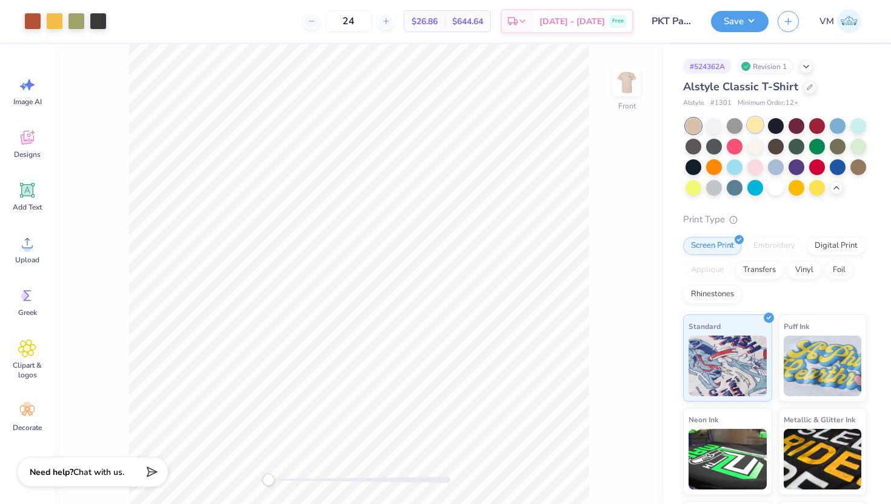
click at [759, 125] on div at bounding box center [755, 125] width 16 height 16
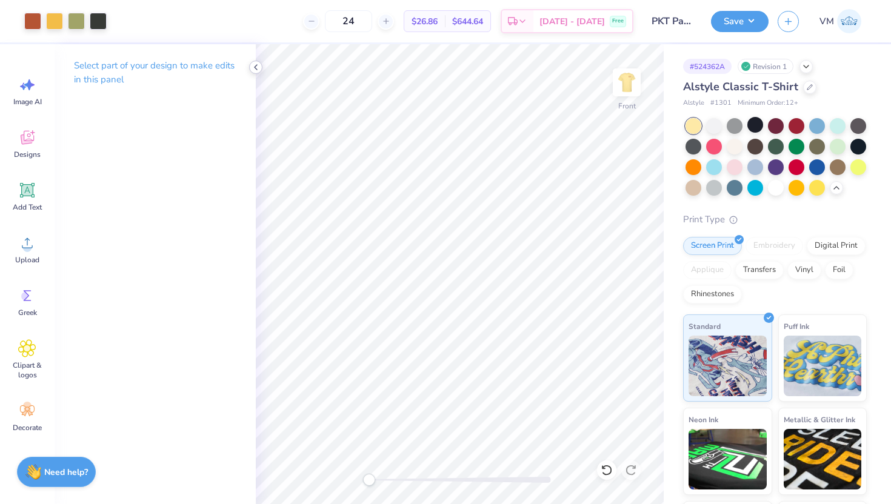
click at [258, 68] on icon at bounding box center [256, 67] width 10 height 10
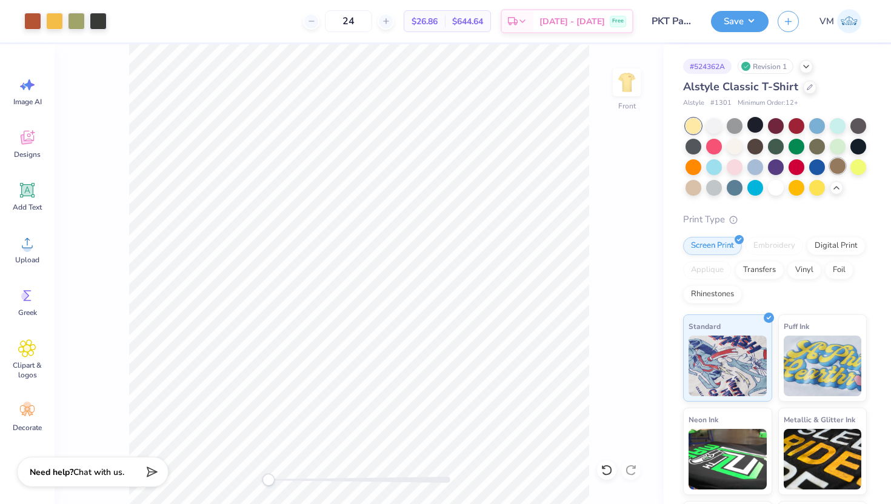
click at [832, 164] on div at bounding box center [838, 166] width 16 height 16
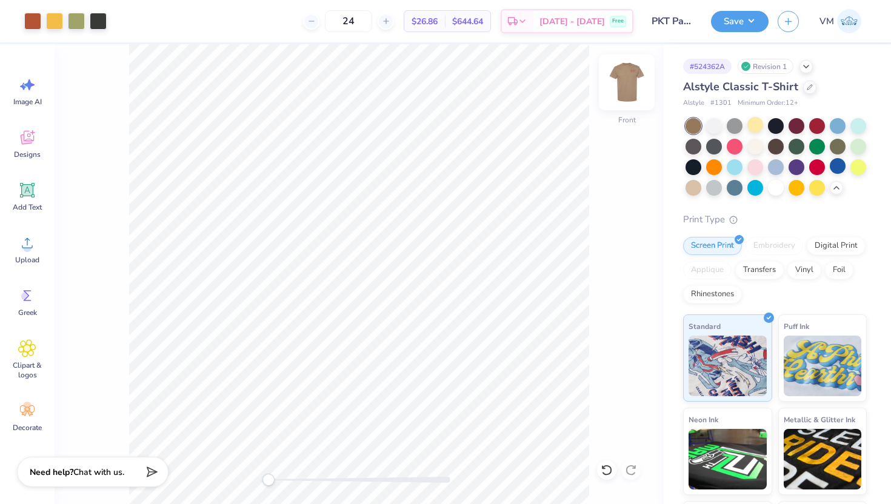
click at [629, 91] on img at bounding box center [626, 82] width 48 height 48
click at [627, 95] on img at bounding box center [626, 82] width 48 height 48
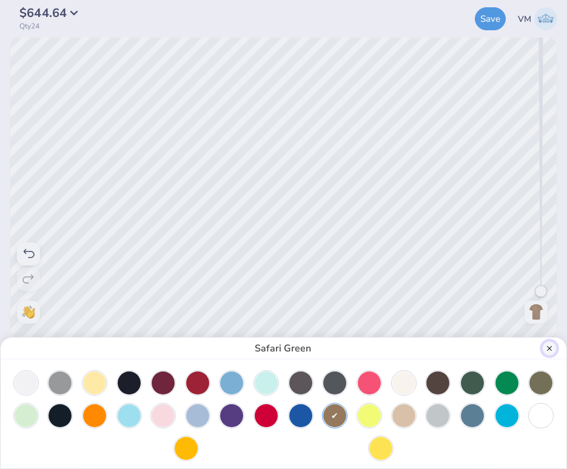
click at [548, 347] on button "Close" at bounding box center [549, 348] width 15 height 15
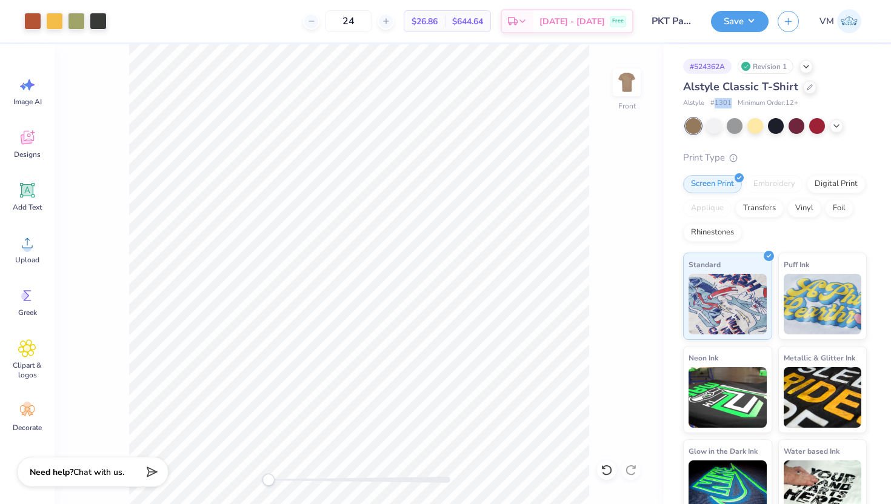
drag, startPoint x: 729, startPoint y: 104, endPoint x: 713, endPoint y: 103, distance: 16.4
click at [713, 103] on span "# 1301" at bounding box center [720, 103] width 21 height 10
copy span "1301"
click at [760, 130] on div at bounding box center [755, 125] width 16 height 16
click at [839, 130] on div at bounding box center [836, 124] width 13 height 13
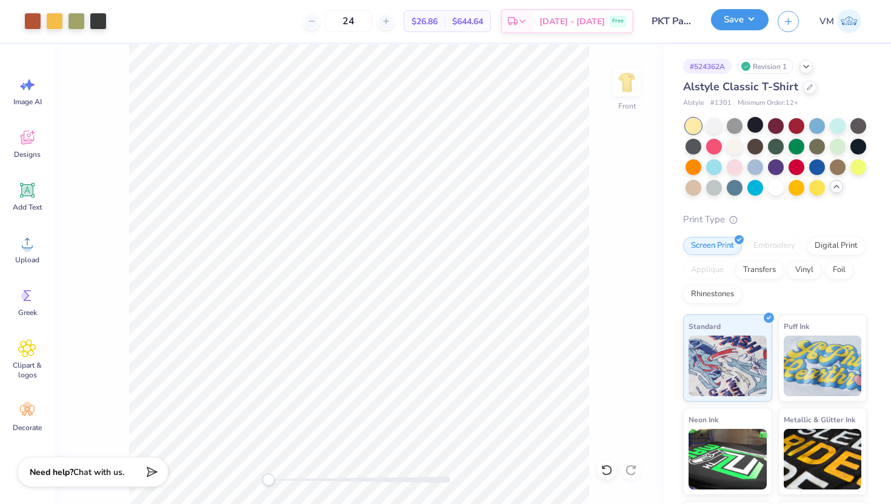
click at [733, 22] on button "Save" at bounding box center [740, 19] width 58 height 21
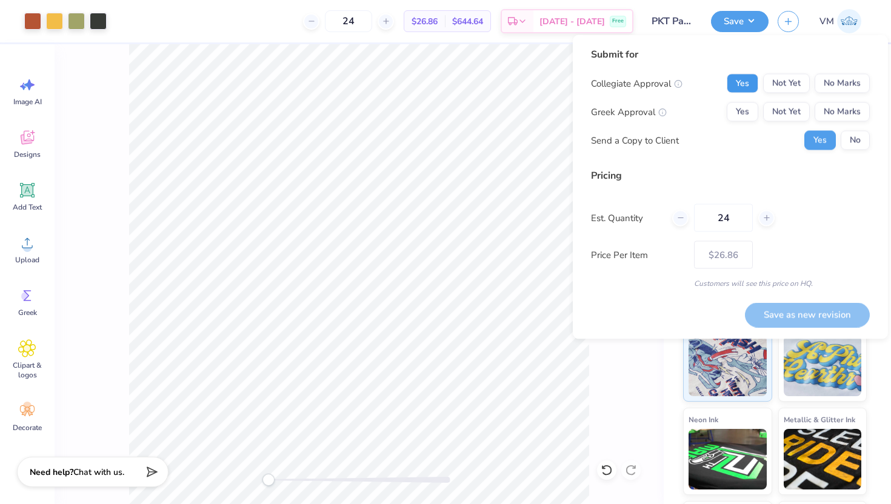
click at [739, 89] on button "Yes" at bounding box center [743, 83] width 32 height 19
click at [737, 110] on button "Yes" at bounding box center [743, 111] width 32 height 19
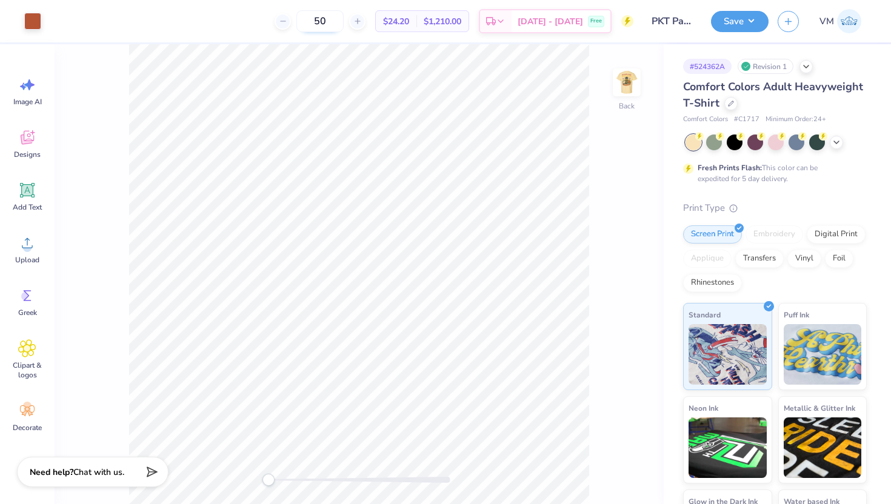
click at [344, 23] on input "50" at bounding box center [319, 21] width 47 height 22
type input "5"
type input "24"
click at [733, 106] on div at bounding box center [730, 102] width 13 height 13
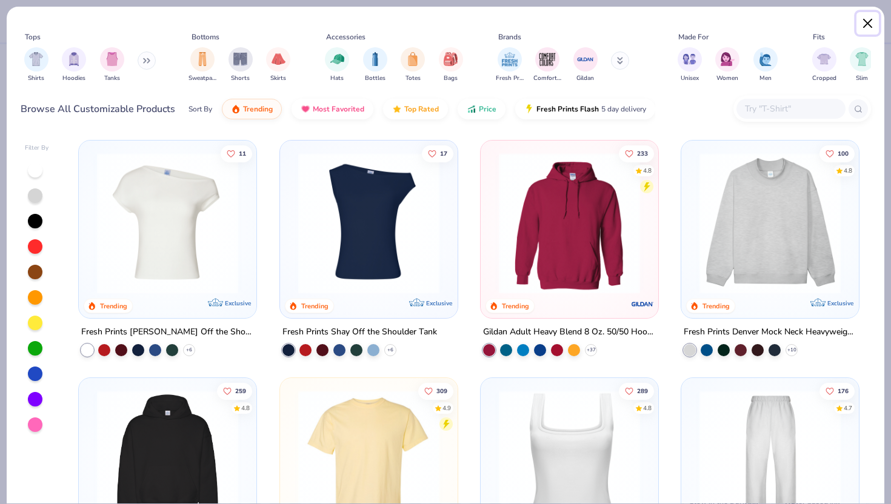
click at [870, 26] on button "Close" at bounding box center [867, 23] width 23 height 23
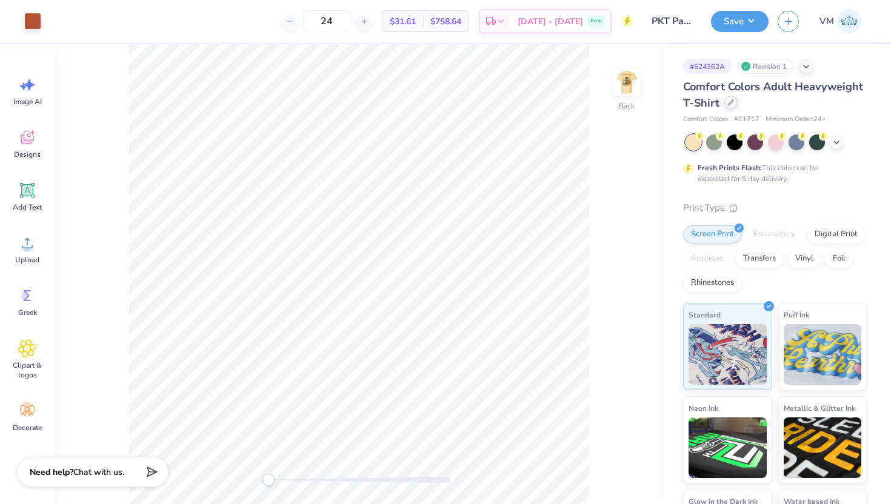
click at [731, 103] on icon at bounding box center [731, 102] width 6 height 6
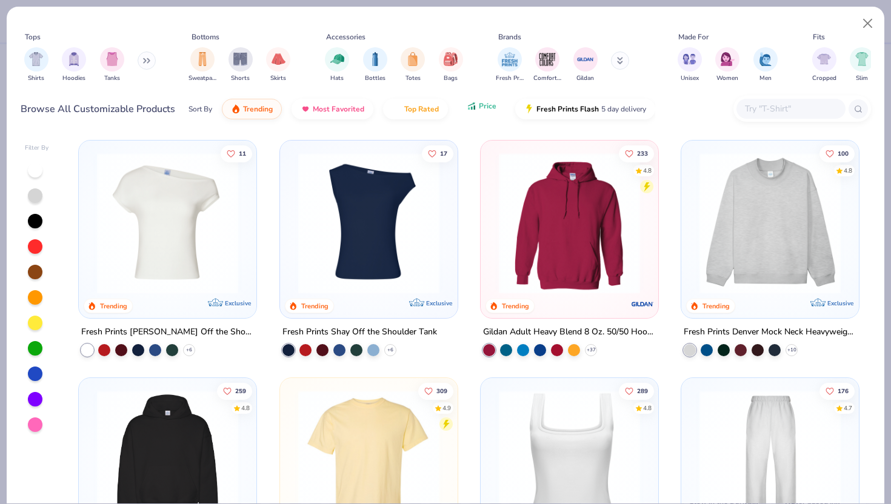
click at [473, 115] on button "Price" at bounding box center [481, 106] width 48 height 21
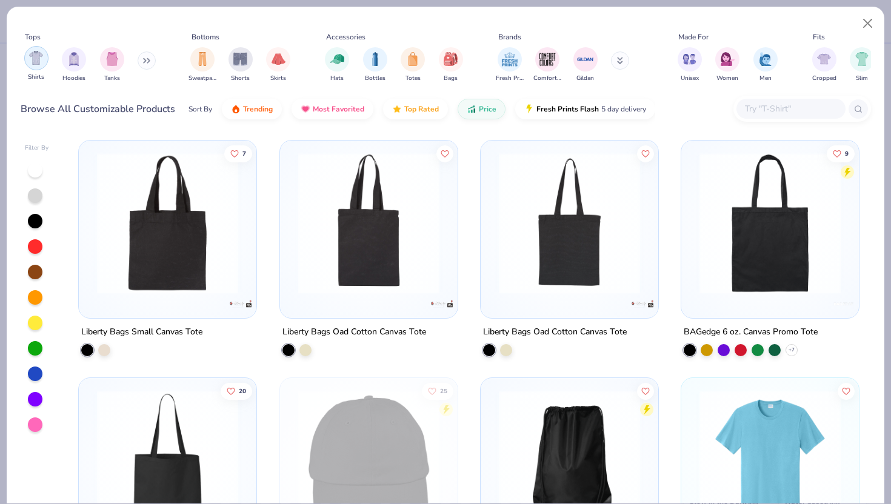
click at [41, 61] on img "filter for Shirts" at bounding box center [36, 58] width 14 height 14
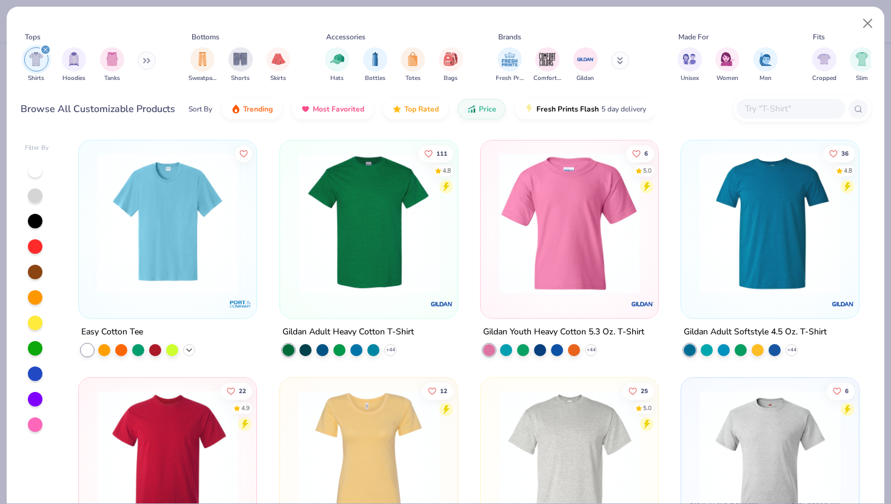
click at [188, 345] on icon at bounding box center [189, 350] width 10 height 10
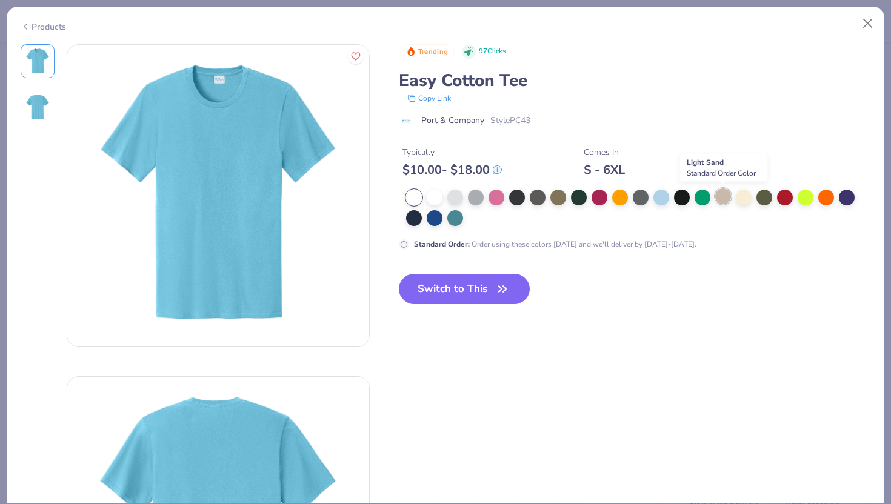
click at [716, 199] on div at bounding box center [723, 196] width 16 height 16
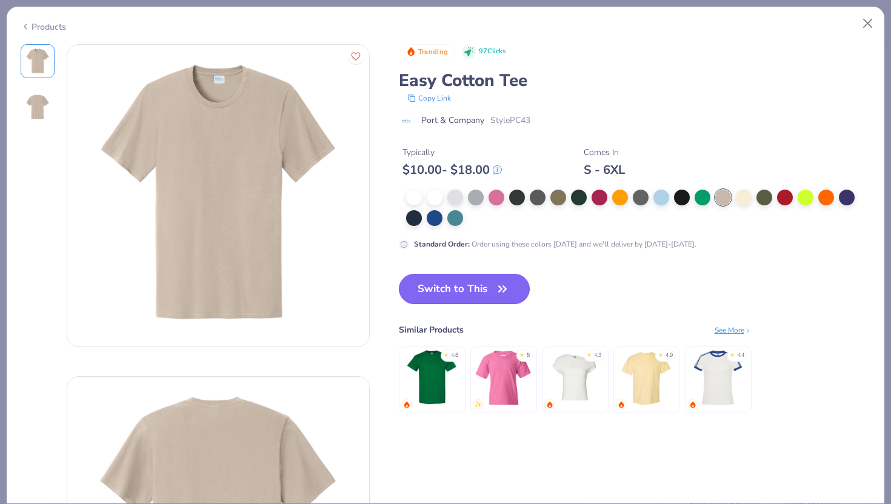
click at [494, 280] on button "Switch to This" at bounding box center [464, 289] width 131 height 30
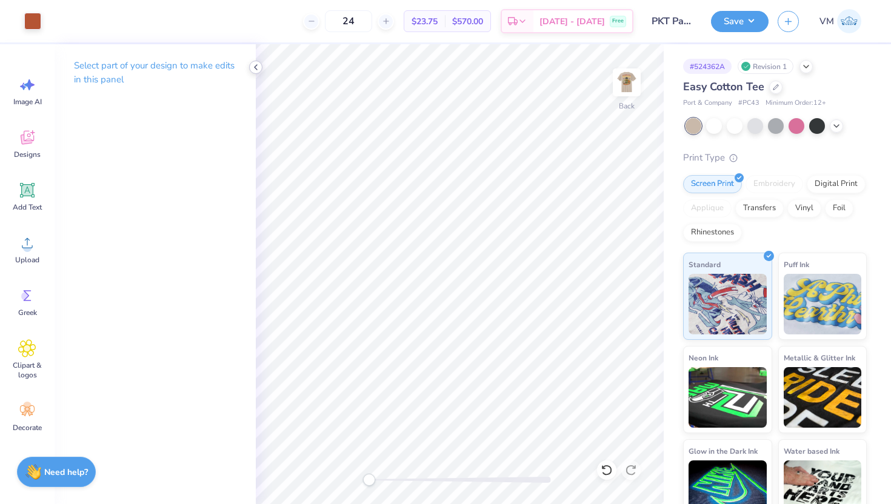
click at [255, 68] on polyline at bounding box center [255, 67] width 2 height 5
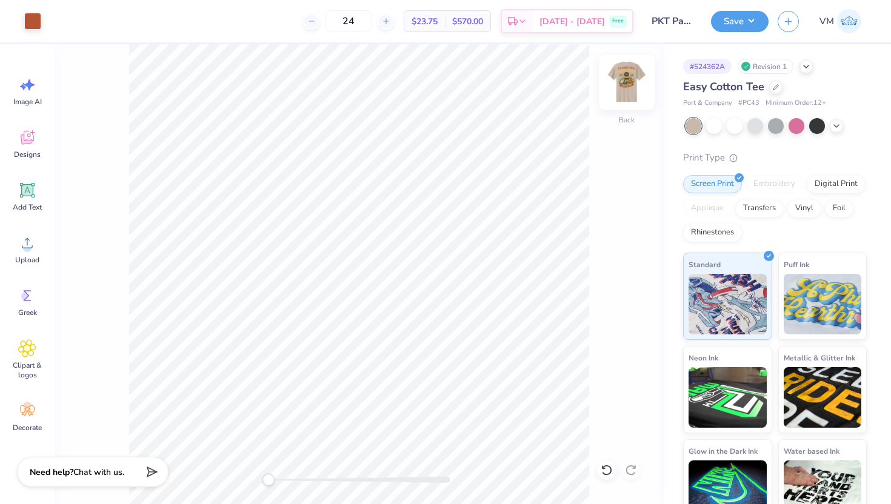
click at [625, 83] on img at bounding box center [626, 82] width 48 height 48
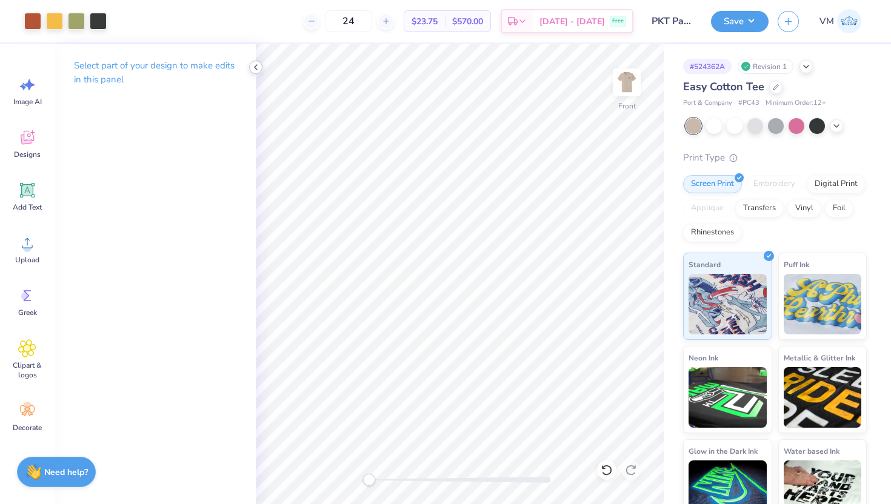
click at [256, 67] on icon at bounding box center [256, 67] width 10 height 10
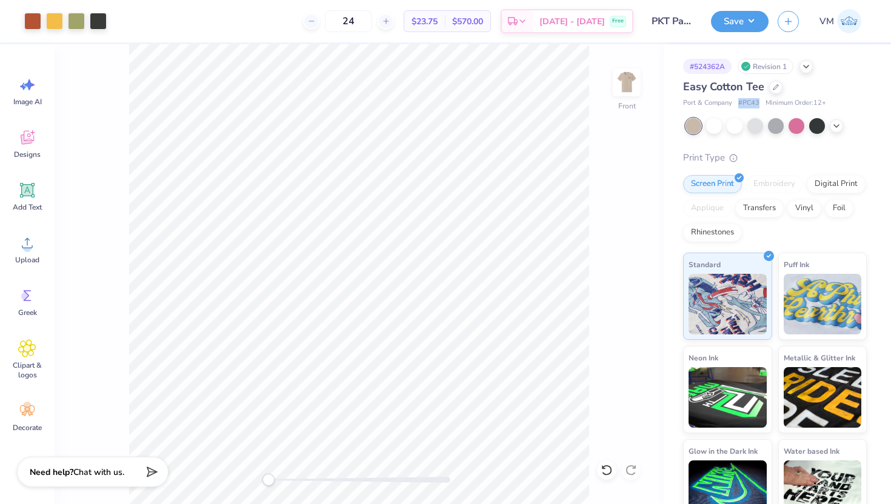
drag, startPoint x: 739, startPoint y: 103, endPoint x: 761, endPoint y: 104, distance: 22.4
click at [761, 104] on div "Port & Company # PC43 Minimum Order: 12 +" at bounding box center [775, 103] width 184 height 10
copy span "# PC43"
click at [830, 124] on div at bounding box center [836, 124] width 13 height 13
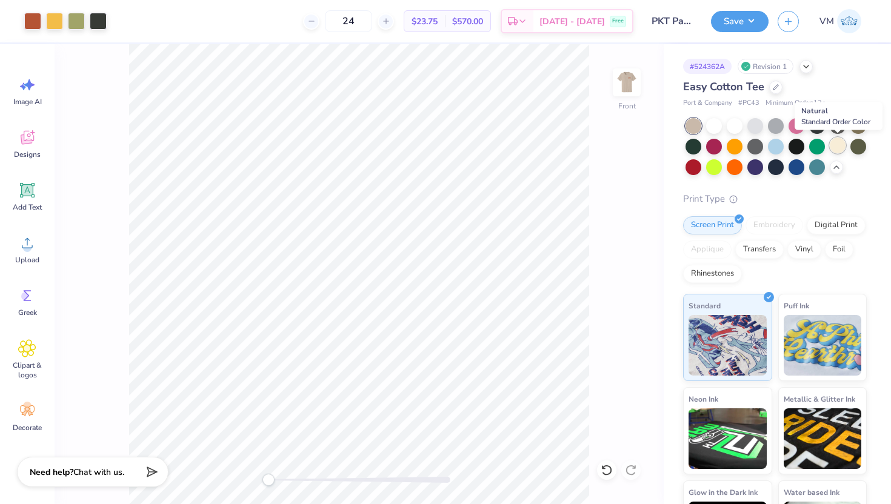
click at [839, 147] on div at bounding box center [838, 146] width 16 height 16
click at [840, 144] on div at bounding box center [838, 146] width 16 height 16
click at [737, 22] on button "Save" at bounding box center [740, 19] width 58 height 21
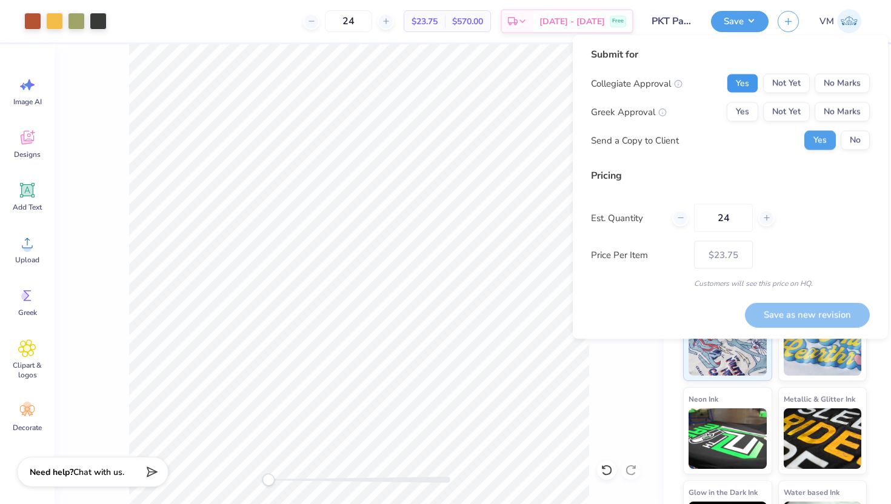
click at [743, 87] on button "Yes" at bounding box center [743, 83] width 32 height 19
click at [743, 112] on button "Yes" at bounding box center [743, 111] width 32 height 19
click at [780, 314] on button "Save as new revision" at bounding box center [807, 314] width 125 height 25
type input "$23.75"
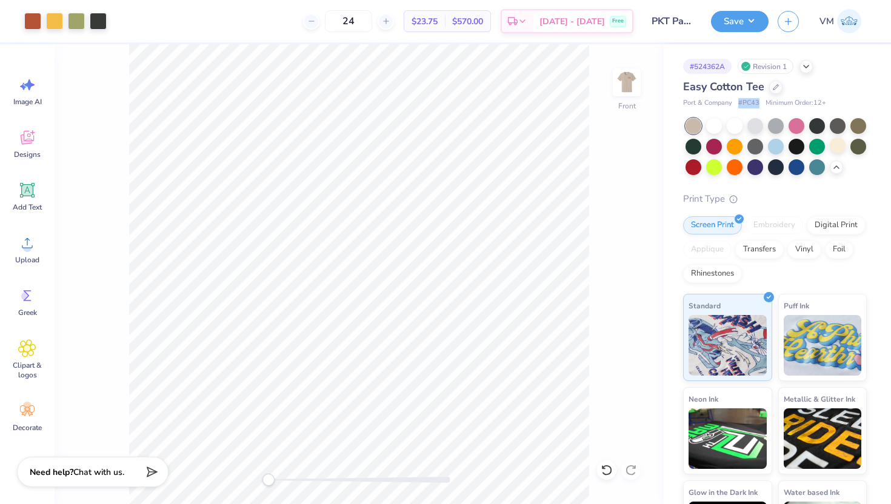
drag, startPoint x: 739, startPoint y: 104, endPoint x: 760, endPoint y: 104, distance: 21.2
click at [760, 104] on div "Port & Company # PC43 Minimum Order: 12 +" at bounding box center [775, 103] width 184 height 10
click at [747, 102] on span "# PC43" at bounding box center [748, 103] width 21 height 10
drag, startPoint x: 742, startPoint y: 103, endPoint x: 761, endPoint y: 102, distance: 18.8
click at [761, 102] on div "Port & Company # PC43 Minimum Order: 12 +" at bounding box center [775, 103] width 184 height 10
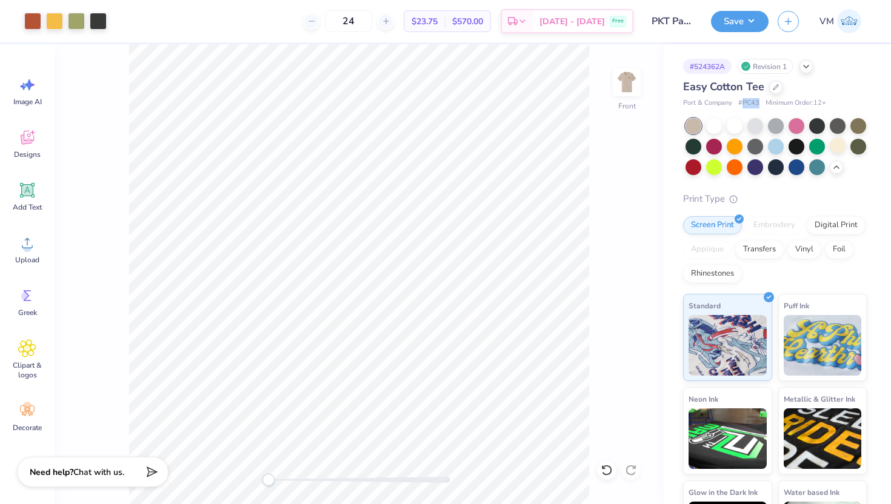
copy span "PC43"
